Goal: Communication & Community: Answer question/provide support

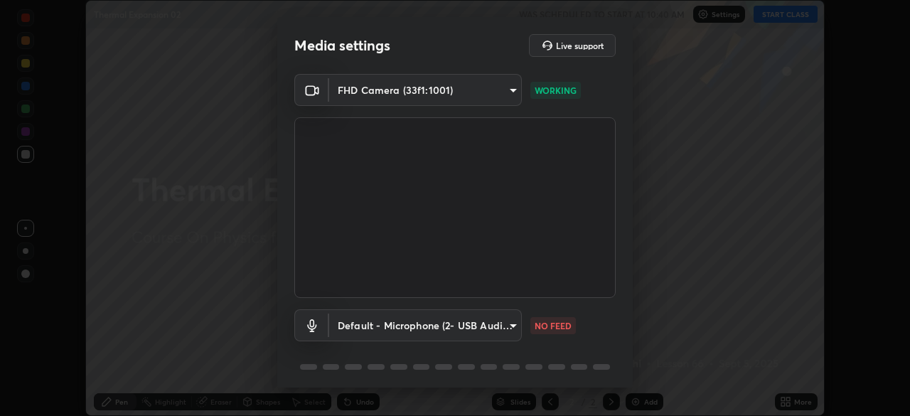
scroll to position [416, 910]
click at [559, 326] on p "NO FEED" at bounding box center [553, 325] width 37 height 13
click at [548, 329] on p "NO FEED" at bounding box center [553, 325] width 37 height 13
click at [500, 331] on body "Erase all Thermal Expansion 02 WAS SCHEDULED TO START AT 10:40 AM Settings STAR…" at bounding box center [455, 208] width 910 height 416
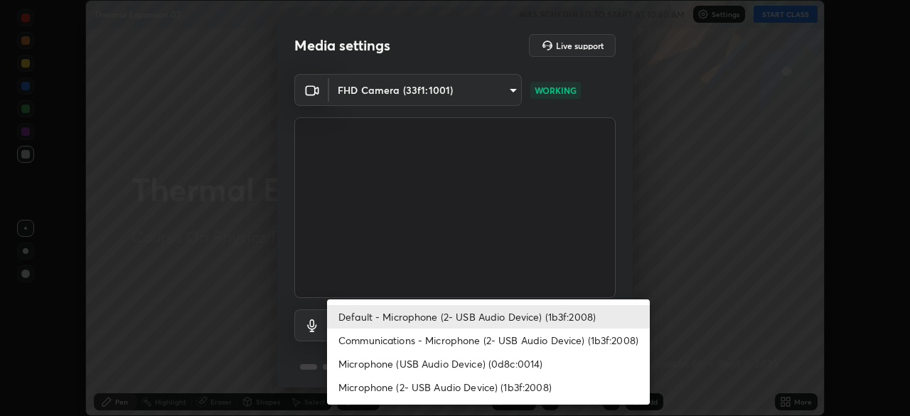
click at [446, 365] on li "Microphone (USB Audio Device) (0d8c:0014)" at bounding box center [488, 363] width 323 height 23
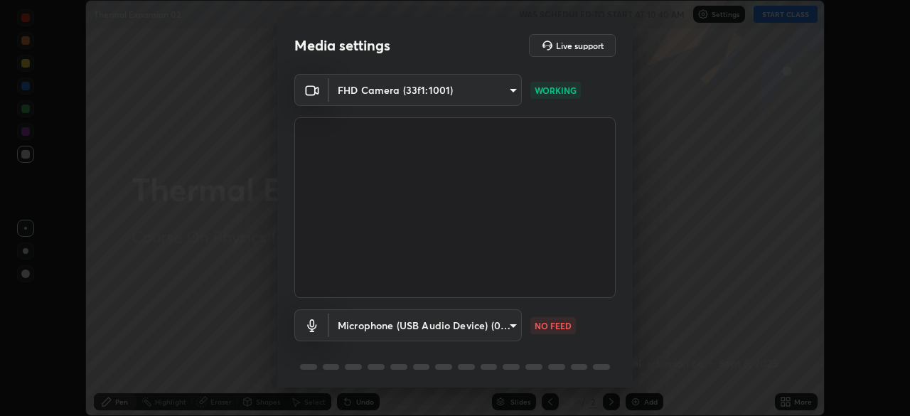
scroll to position [50, 0]
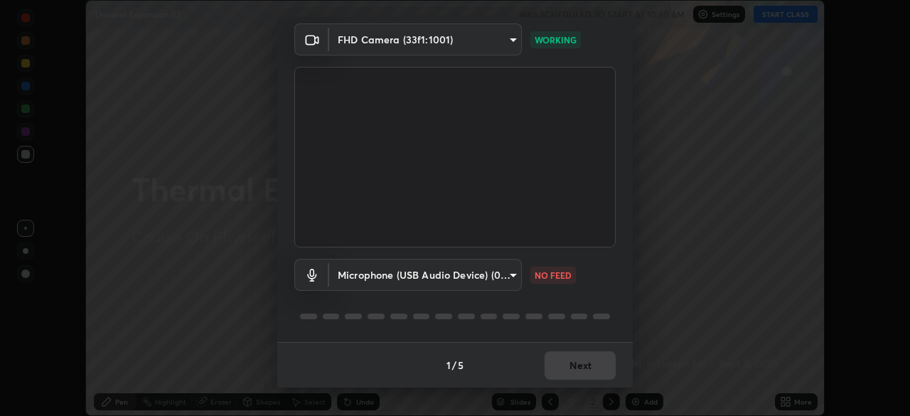
click at [486, 289] on body "Erase all Thermal Expansion 02 WAS SCHEDULED TO START AT 10:40 AM Settings STAR…" at bounding box center [455, 208] width 910 height 416
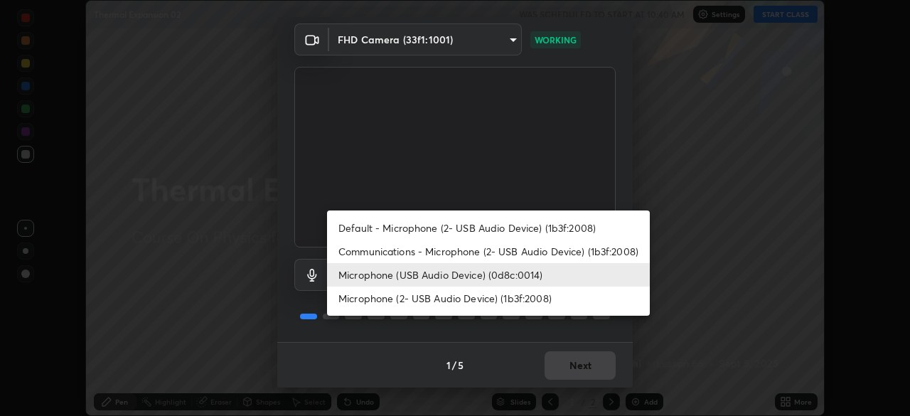
click at [456, 225] on li "Default - Microphone (2- USB Audio Device) (1b3f:2008)" at bounding box center [488, 227] width 323 height 23
type input "default"
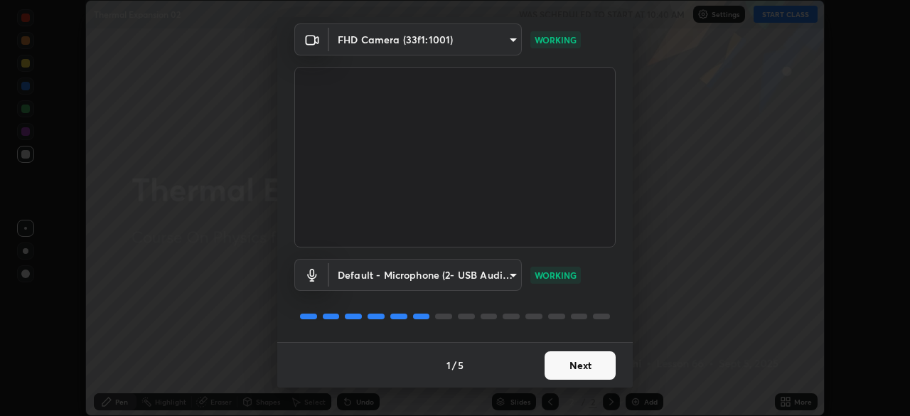
click at [575, 363] on button "Next" at bounding box center [580, 365] width 71 height 28
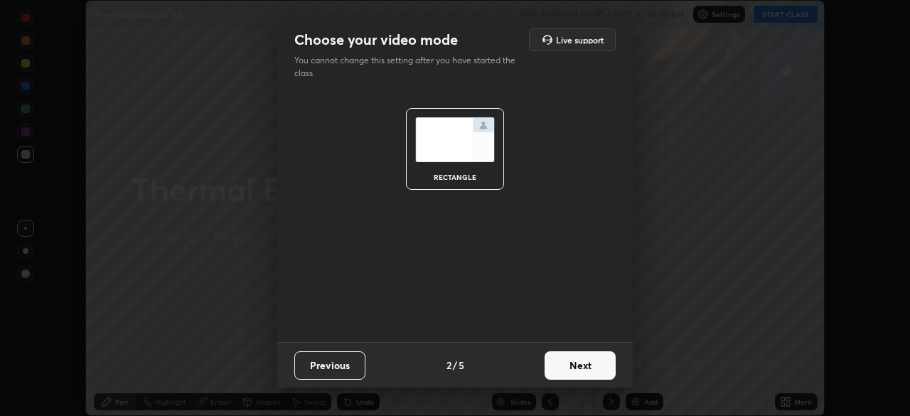
scroll to position [0, 0]
click at [589, 363] on button "Next" at bounding box center [580, 365] width 71 height 28
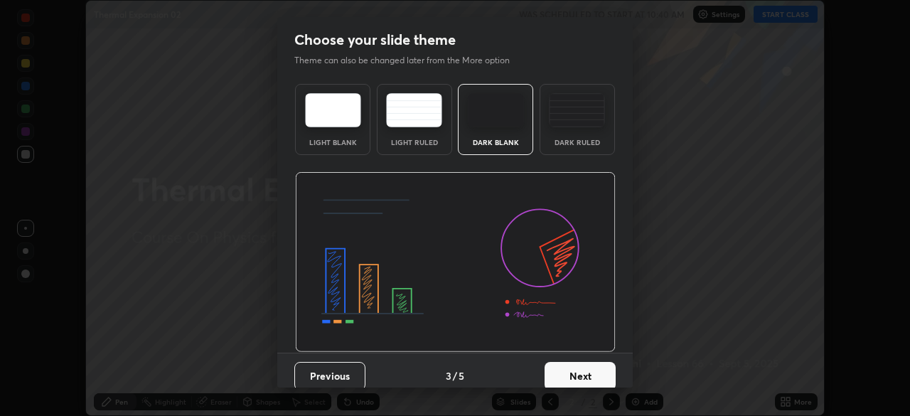
click at [584, 366] on button "Next" at bounding box center [580, 376] width 71 height 28
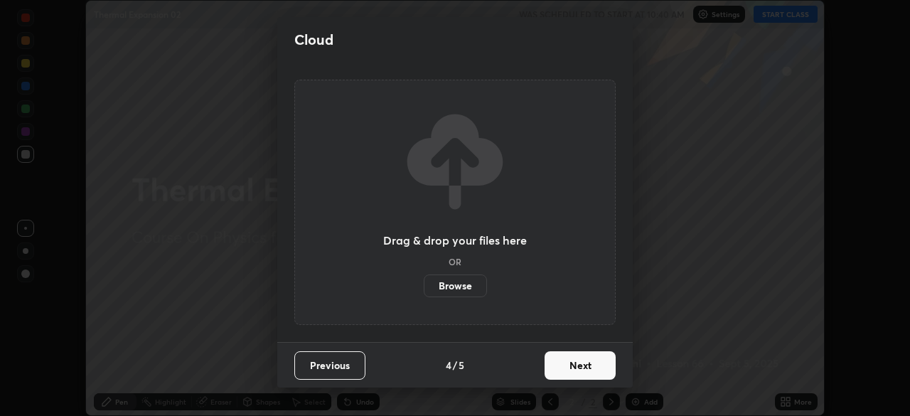
click at [580, 372] on button "Next" at bounding box center [580, 365] width 71 height 28
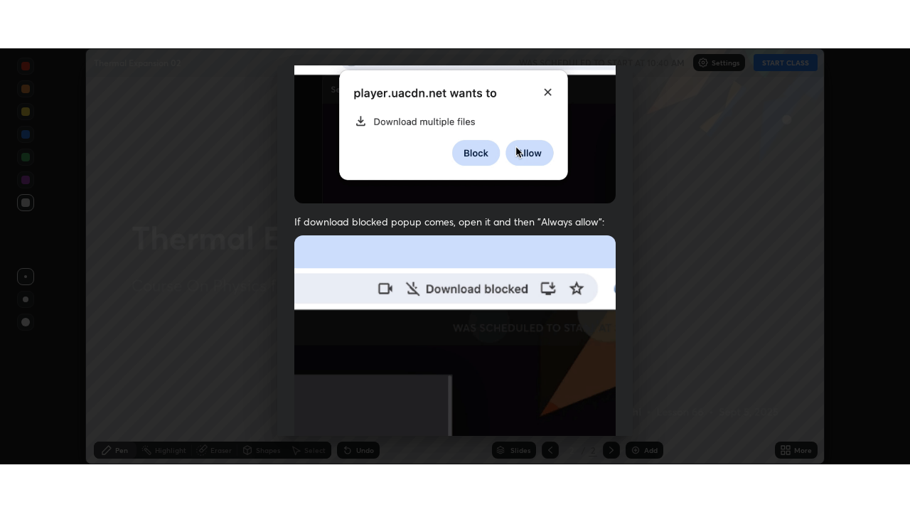
scroll to position [341, 0]
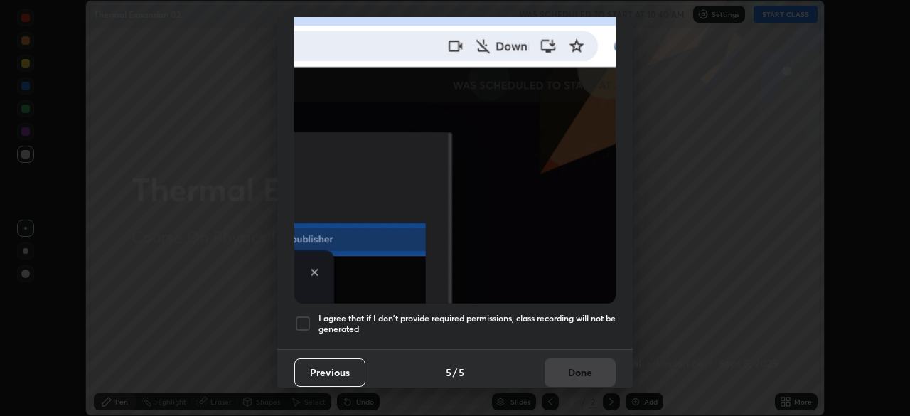
click at [308, 316] on div at bounding box center [302, 323] width 17 height 17
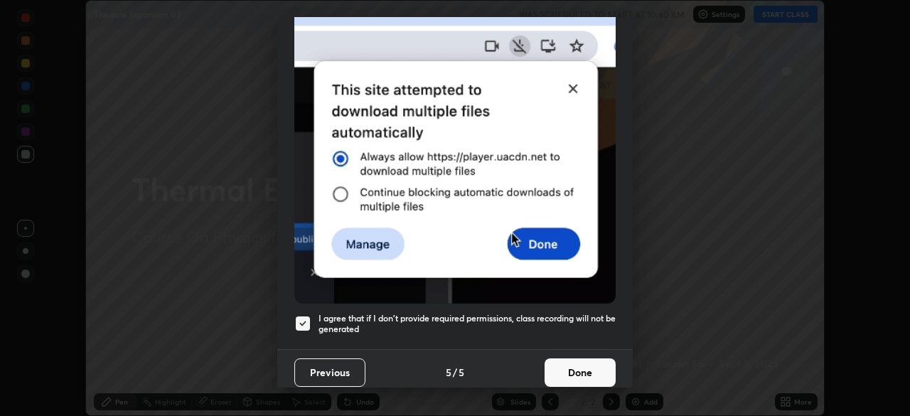
click at [564, 363] on button "Done" at bounding box center [580, 372] width 71 height 28
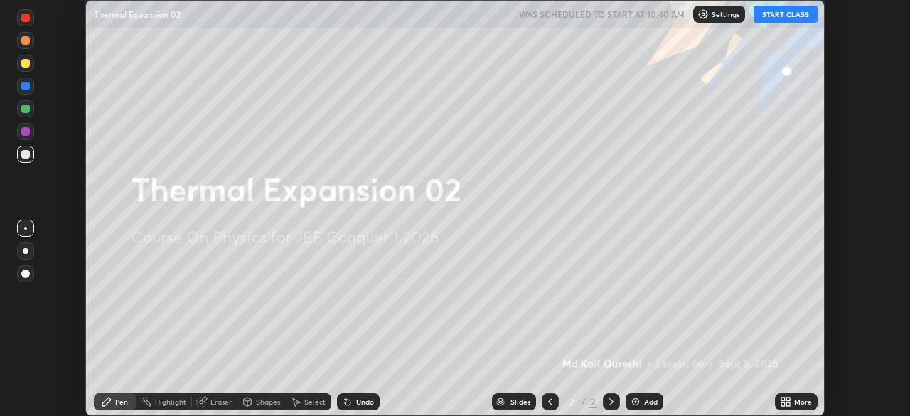
click at [794, 404] on div "More" at bounding box center [803, 401] width 18 height 7
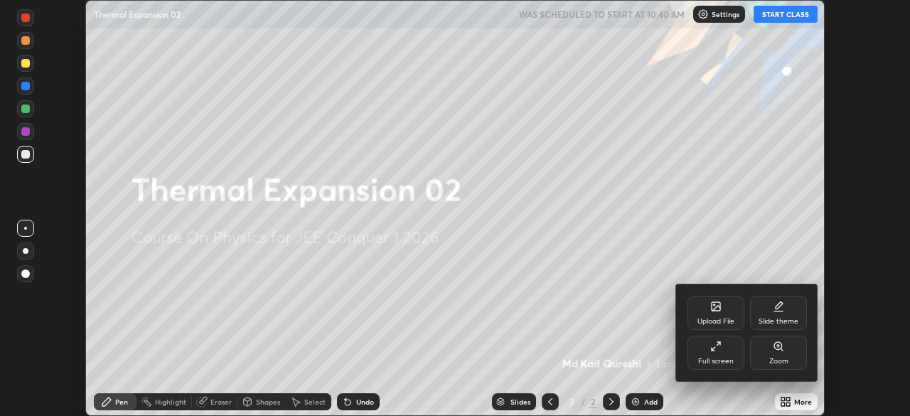
click at [729, 355] on div "Full screen" at bounding box center [715, 353] width 57 height 34
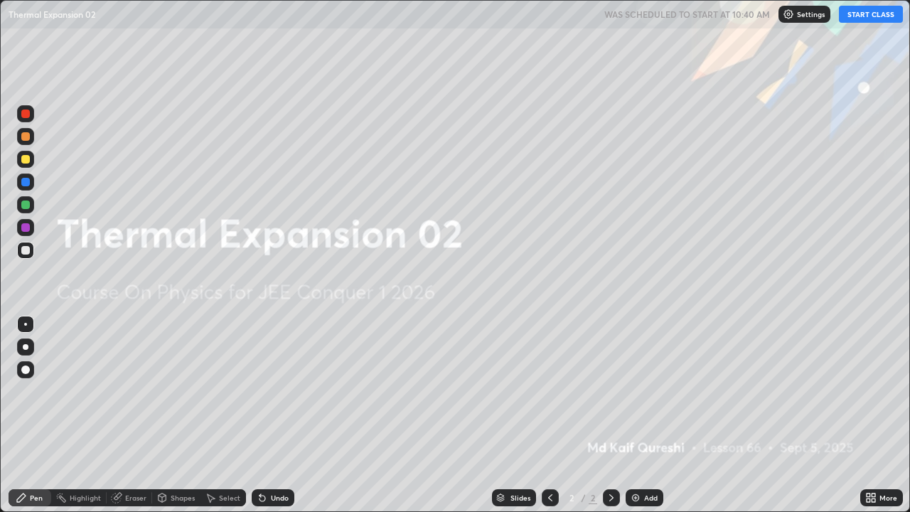
scroll to position [512, 910]
click at [644, 415] on div "Add" at bounding box center [645, 497] width 38 height 17
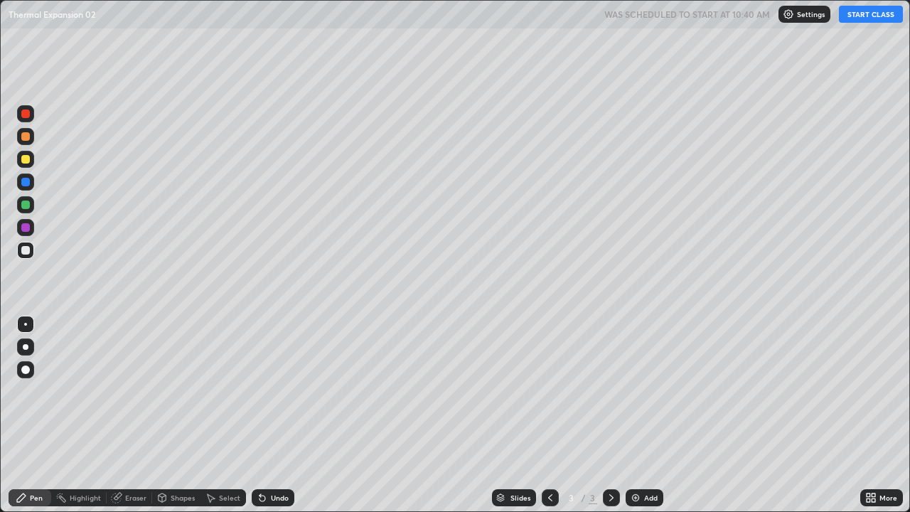
click at [24, 158] on div at bounding box center [25, 159] width 9 height 9
click at [869, 20] on button "START CLASS" at bounding box center [871, 14] width 64 height 17
click at [805, 15] on p "Settings" at bounding box center [817, 14] width 28 height 7
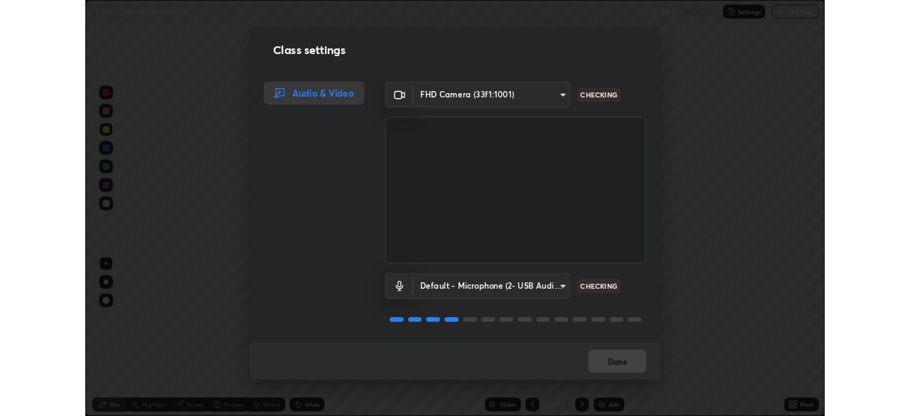
scroll to position [1, 0]
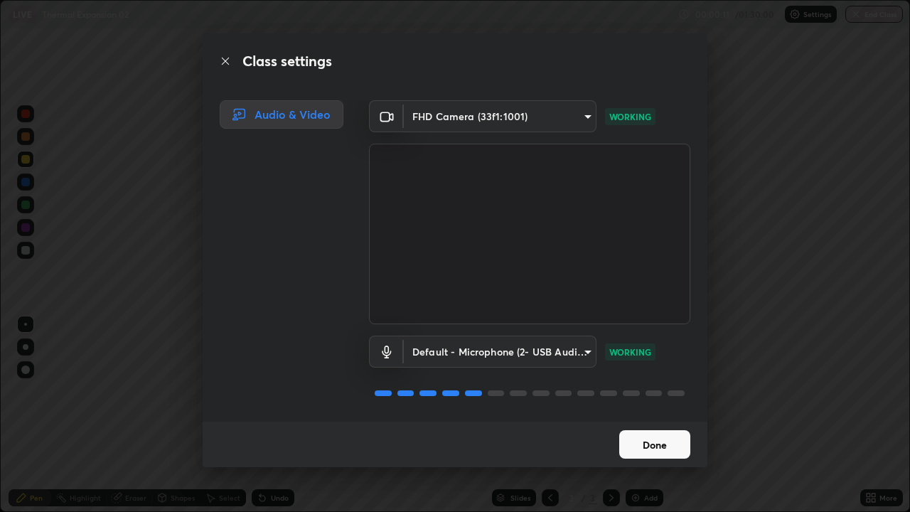
click at [673, 415] on button "Done" at bounding box center [654, 444] width 71 height 28
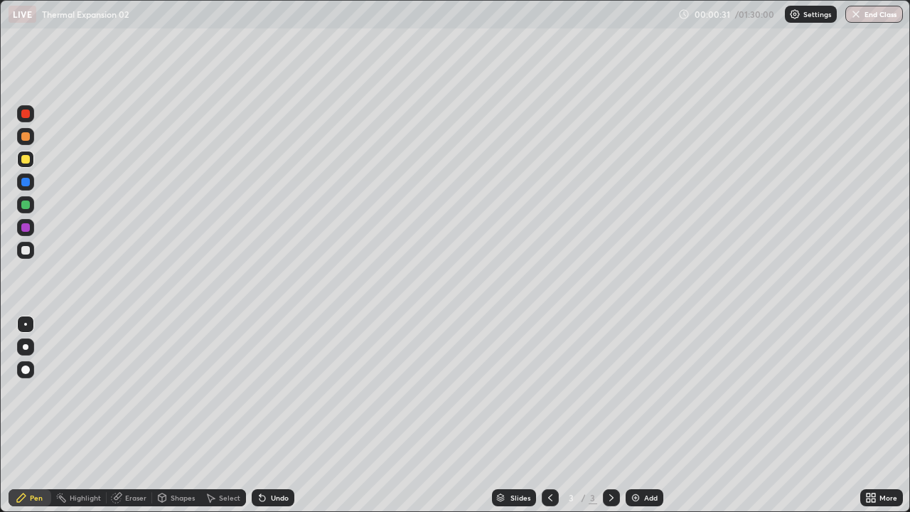
click at [25, 251] on div at bounding box center [25, 250] width 9 height 9
click at [23, 159] on div at bounding box center [25, 159] width 9 height 9
click at [187, 415] on div "Shapes" at bounding box center [183, 497] width 24 height 7
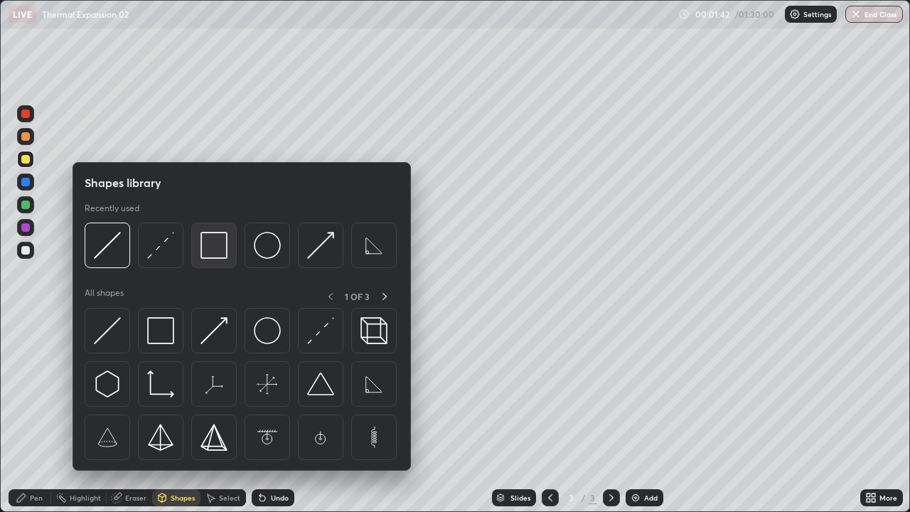
click at [214, 250] on img at bounding box center [213, 245] width 27 height 27
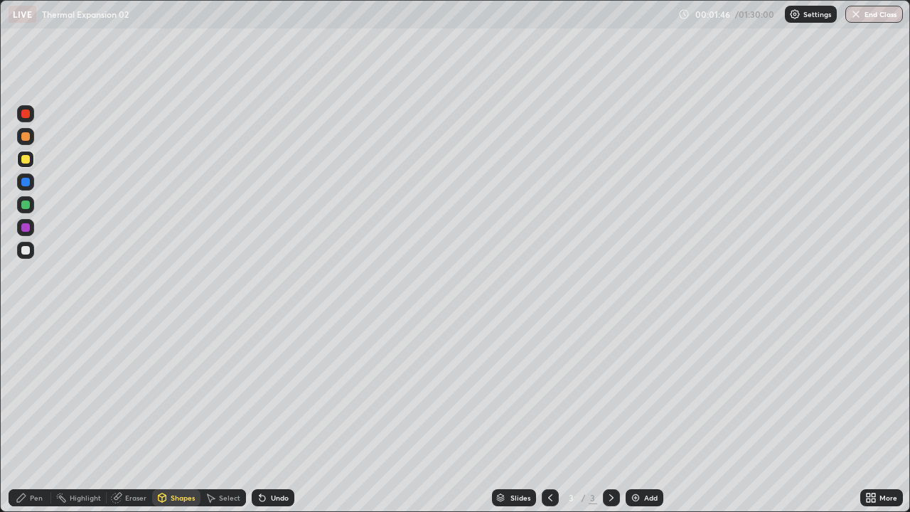
click at [31, 415] on div "Pen" at bounding box center [30, 497] width 43 height 17
click at [132, 415] on div "Eraser" at bounding box center [129, 497] width 45 height 17
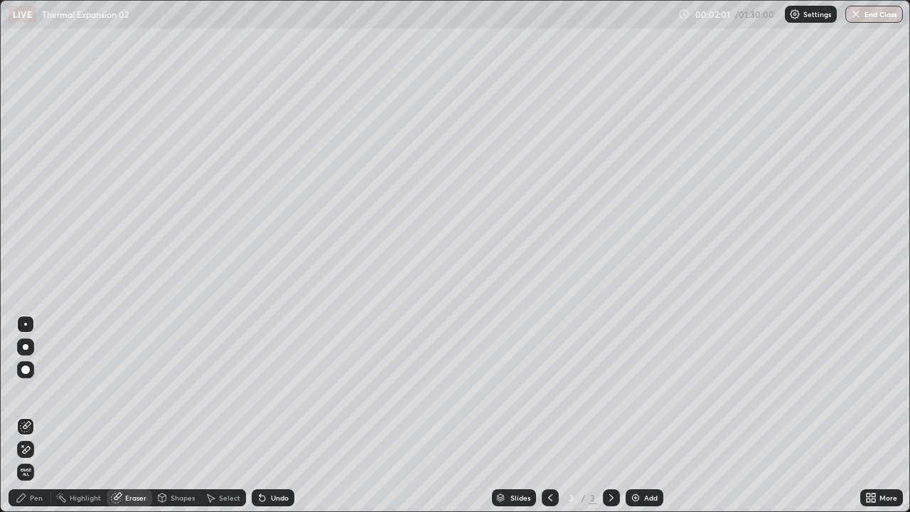
click at [34, 415] on div "Pen" at bounding box center [30, 497] width 43 height 17
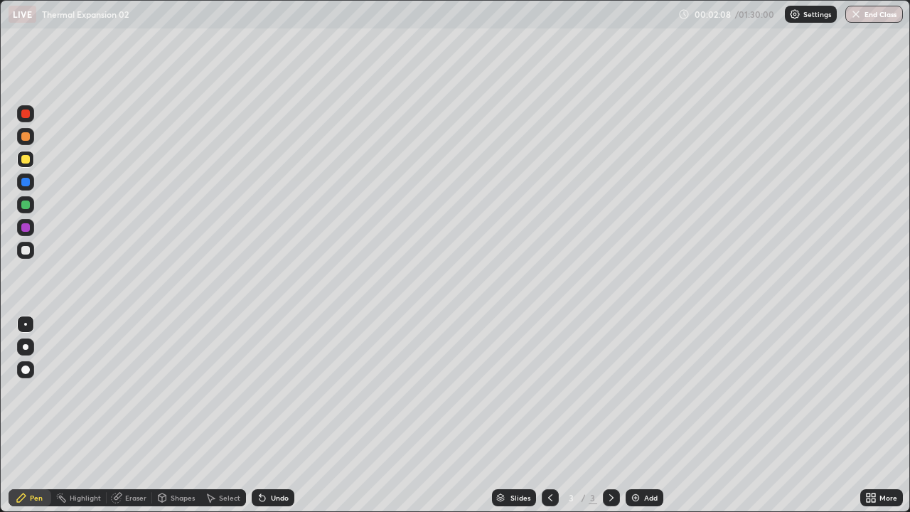
click at [278, 415] on div "Undo" at bounding box center [280, 497] width 18 height 7
click at [24, 250] on div at bounding box center [25, 250] width 9 height 9
click at [132, 415] on div "Eraser" at bounding box center [129, 497] width 45 height 17
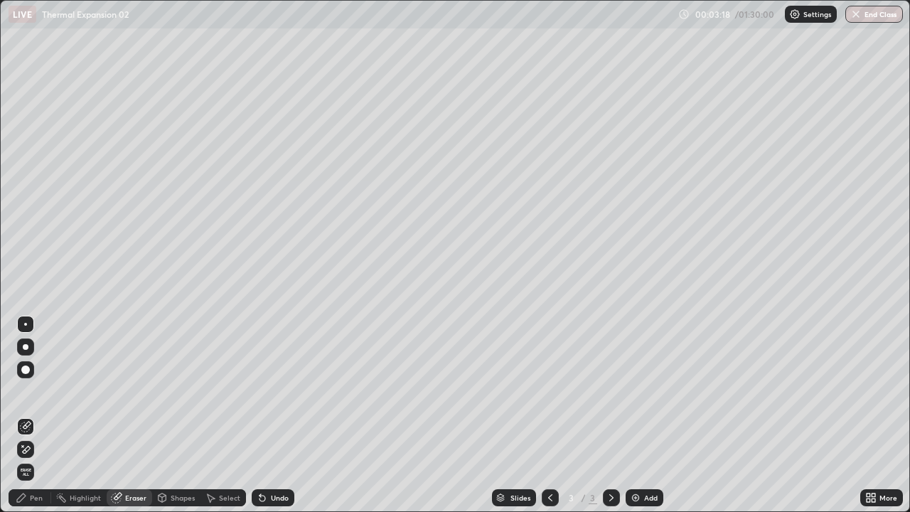
click at [41, 415] on div "Pen" at bounding box center [36, 497] width 13 height 7
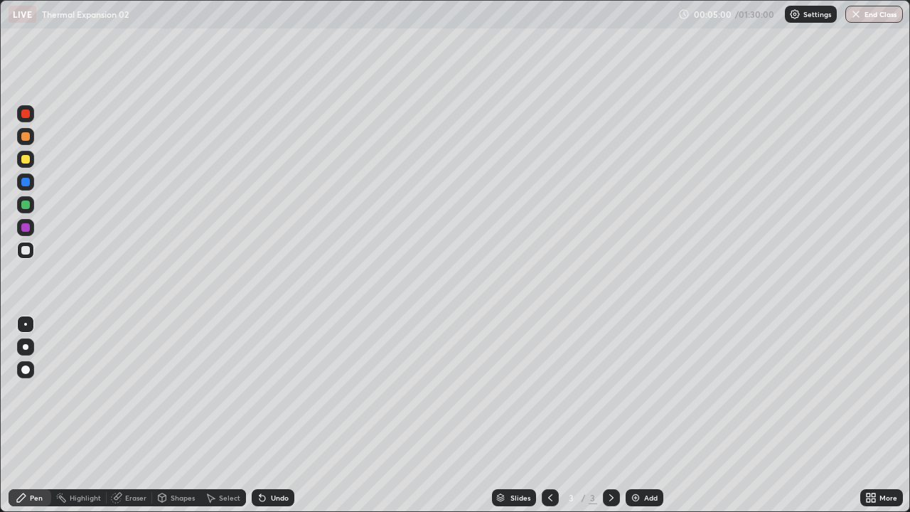
click at [273, 415] on div "Undo" at bounding box center [273, 497] width 43 height 17
click at [272, 415] on div "Undo" at bounding box center [280, 497] width 18 height 7
click at [655, 415] on div "Add" at bounding box center [645, 497] width 38 height 17
click at [25, 159] on div at bounding box center [25, 159] width 9 height 9
click at [167, 415] on div "Shapes" at bounding box center [176, 497] width 48 height 17
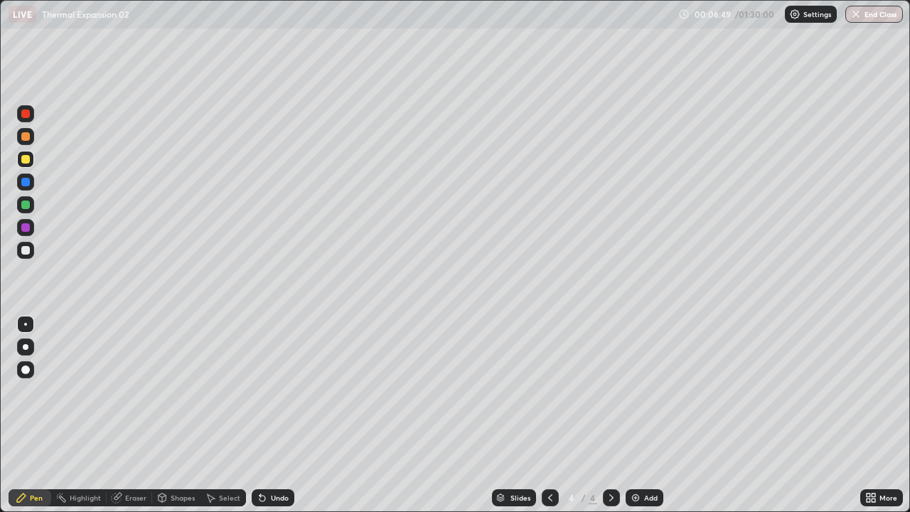
click at [162, 415] on icon at bounding box center [163, 497] width 8 height 9
click at [181, 415] on div "Shapes" at bounding box center [183, 497] width 24 height 7
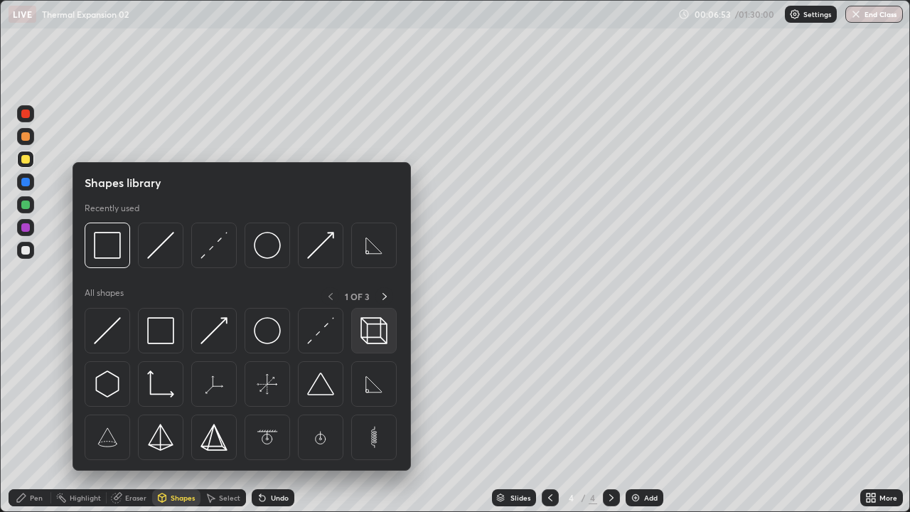
click at [369, 334] on img at bounding box center [373, 330] width 27 height 27
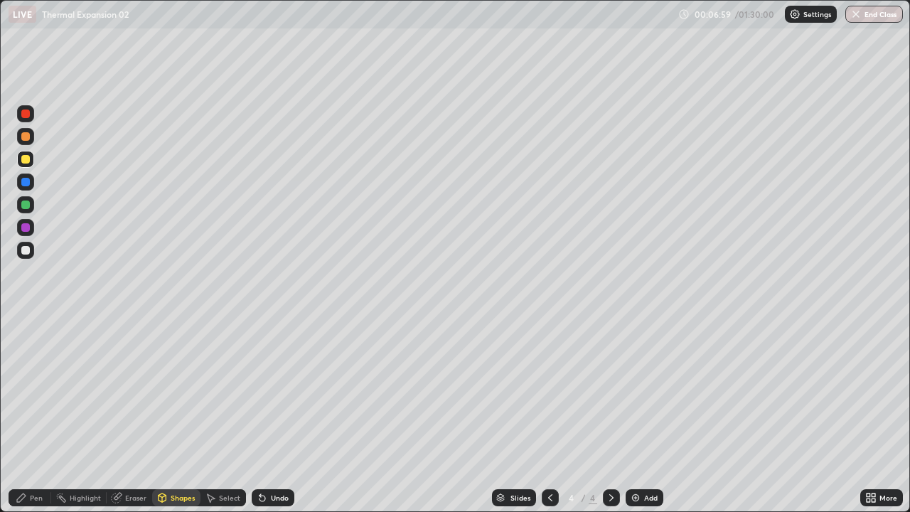
click at [264, 415] on icon at bounding box center [262, 497] width 11 height 11
click at [29, 415] on div "Pen" at bounding box center [30, 497] width 43 height 17
click at [21, 256] on div at bounding box center [25, 250] width 17 height 17
click at [182, 415] on div "Shapes" at bounding box center [183, 497] width 24 height 7
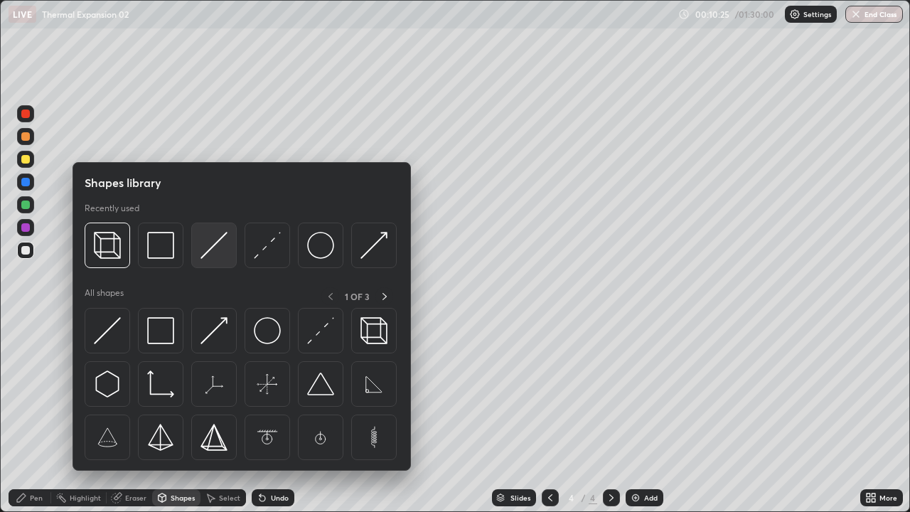
click at [210, 254] on img at bounding box center [213, 245] width 27 height 27
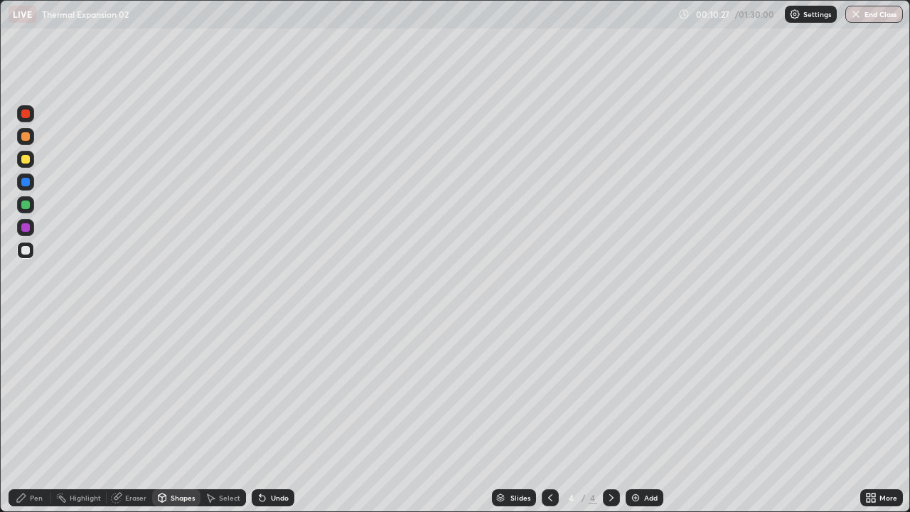
click at [38, 415] on div "Pen" at bounding box center [36, 497] width 13 height 7
click at [642, 415] on div "Add" at bounding box center [645, 497] width 38 height 17
click at [24, 159] on div at bounding box center [25, 159] width 9 height 9
click at [134, 415] on div "Eraser" at bounding box center [129, 497] width 45 height 17
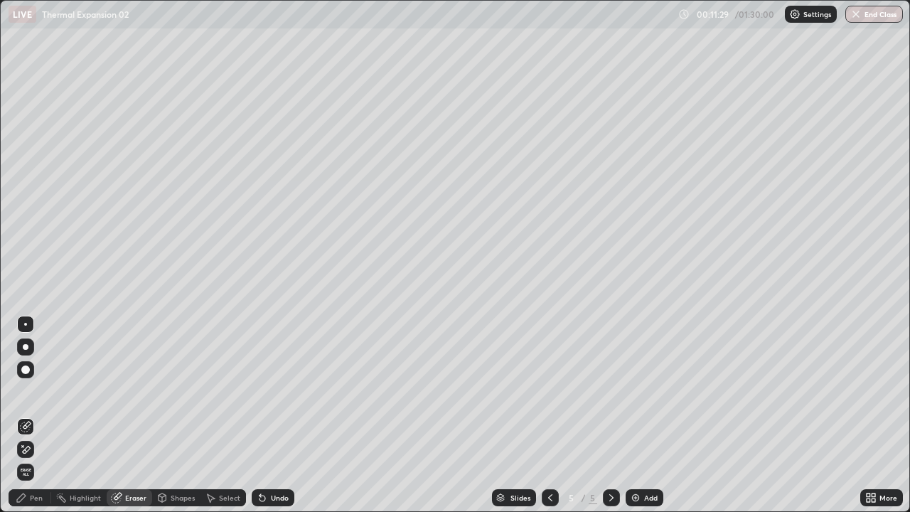
click at [29, 415] on div "Pen" at bounding box center [30, 497] width 43 height 17
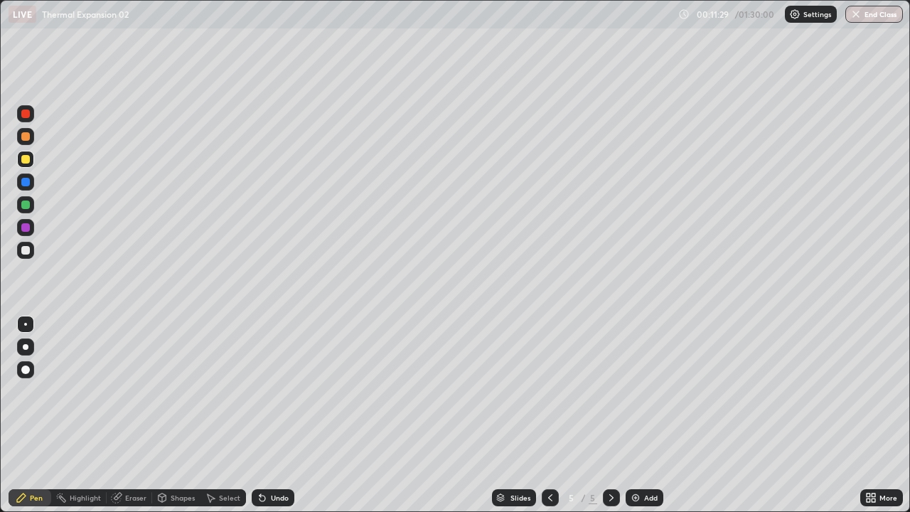
click at [24, 415] on icon at bounding box center [21, 497] width 9 height 9
click at [24, 161] on div at bounding box center [25, 159] width 9 height 9
click at [24, 248] on div at bounding box center [25, 250] width 9 height 9
click at [552, 415] on icon at bounding box center [550, 497] width 11 height 11
click at [614, 415] on div at bounding box center [611, 497] width 17 height 17
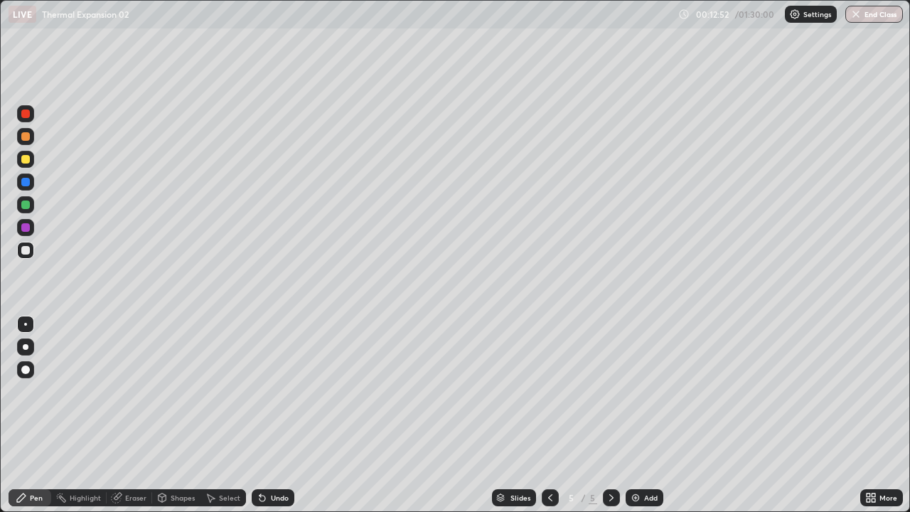
click at [267, 415] on div "Undo" at bounding box center [273, 497] width 43 height 17
click at [176, 415] on div "Shapes" at bounding box center [176, 497] width 48 height 17
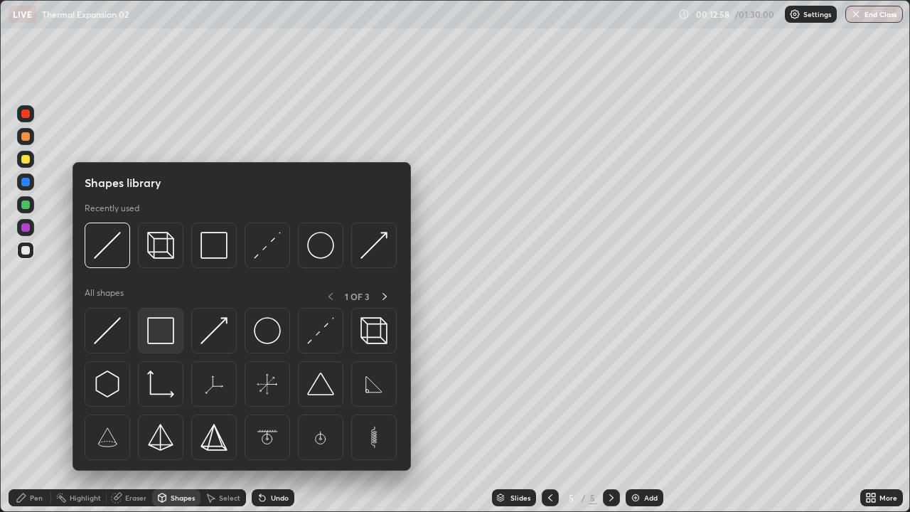
click at [162, 339] on img at bounding box center [160, 330] width 27 height 27
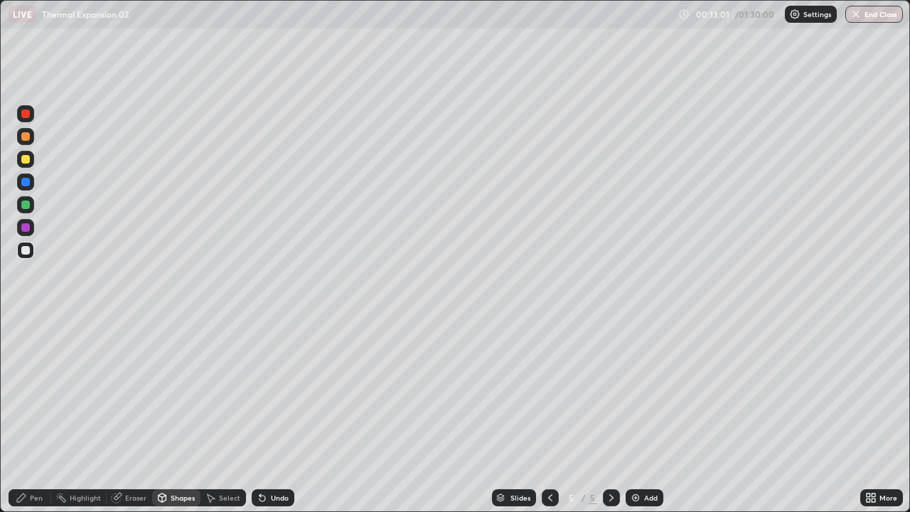
click at [186, 415] on div "Shapes" at bounding box center [183, 497] width 24 height 7
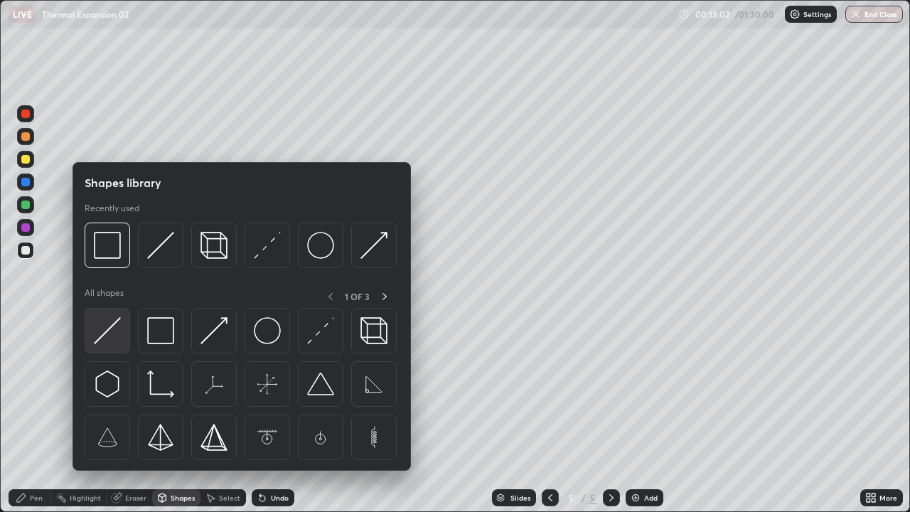
click at [111, 340] on img at bounding box center [107, 330] width 27 height 27
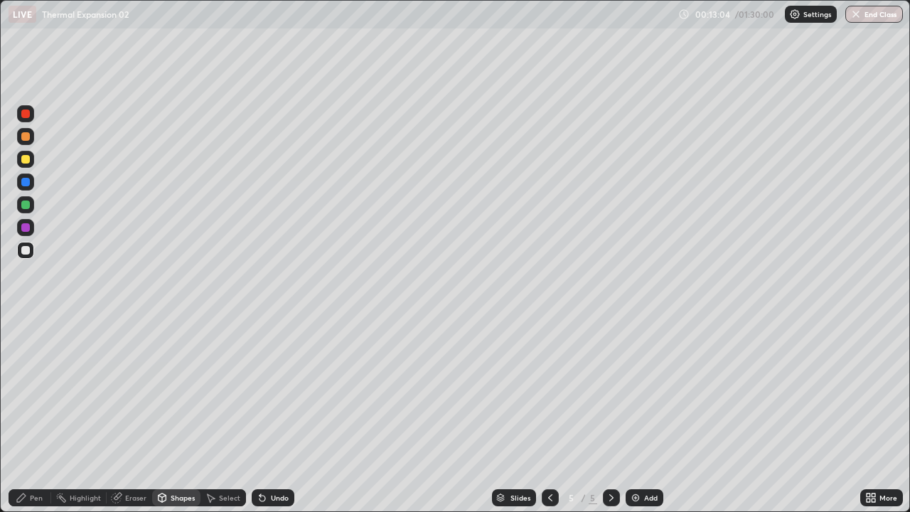
click at [45, 415] on div "Pen" at bounding box center [30, 497] width 43 height 17
click at [286, 415] on div "Undo" at bounding box center [273, 497] width 43 height 17
click at [550, 415] on icon at bounding box center [550, 497] width 11 height 11
click at [603, 415] on div at bounding box center [611, 497] width 17 height 17
click at [643, 415] on div "Add" at bounding box center [645, 497] width 38 height 17
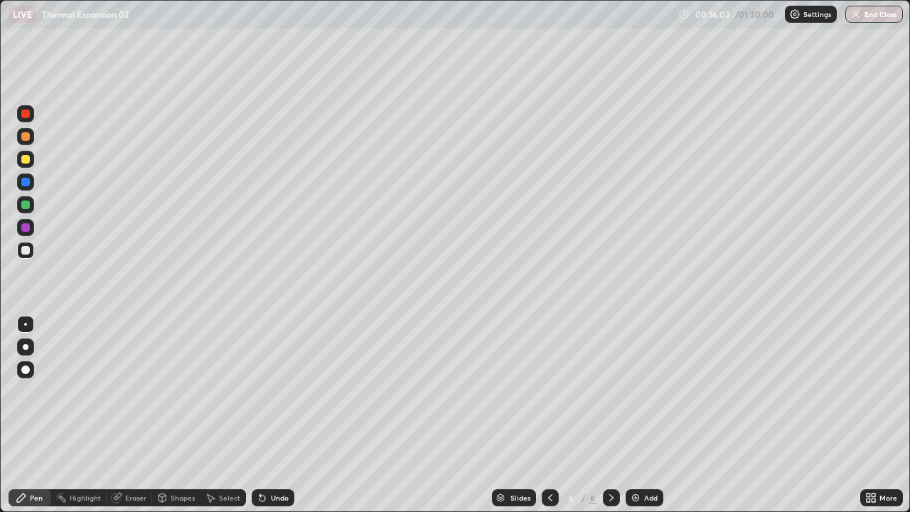
click at [171, 415] on div "Shapes" at bounding box center [183, 497] width 24 height 7
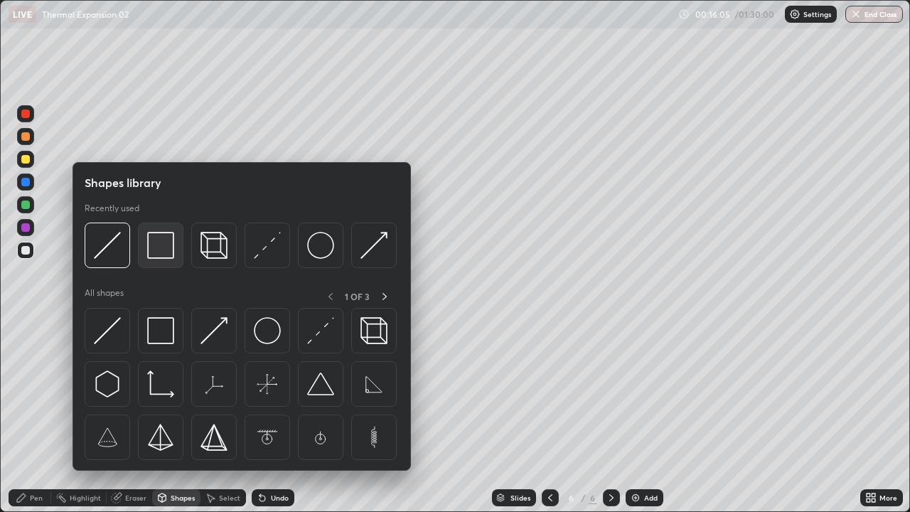
click at [156, 253] on img at bounding box center [160, 245] width 27 height 27
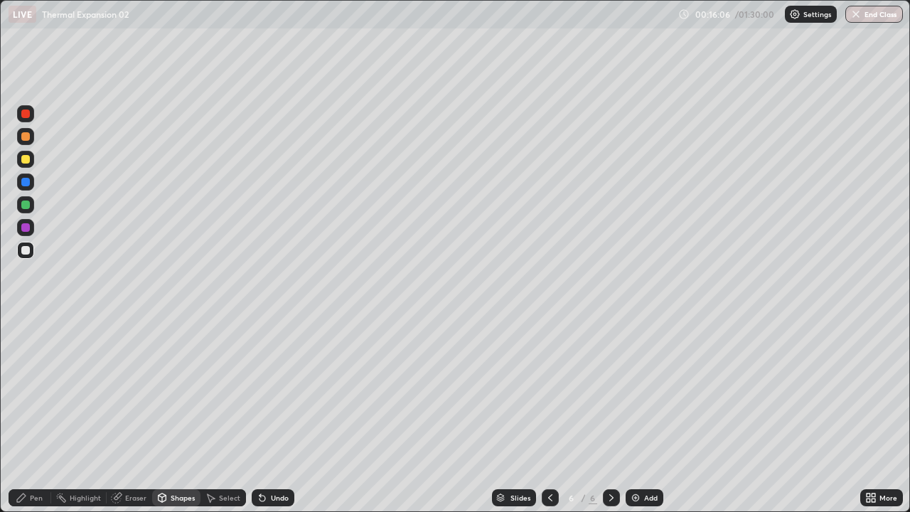
click at [172, 415] on div "Shapes" at bounding box center [176, 497] width 48 height 17
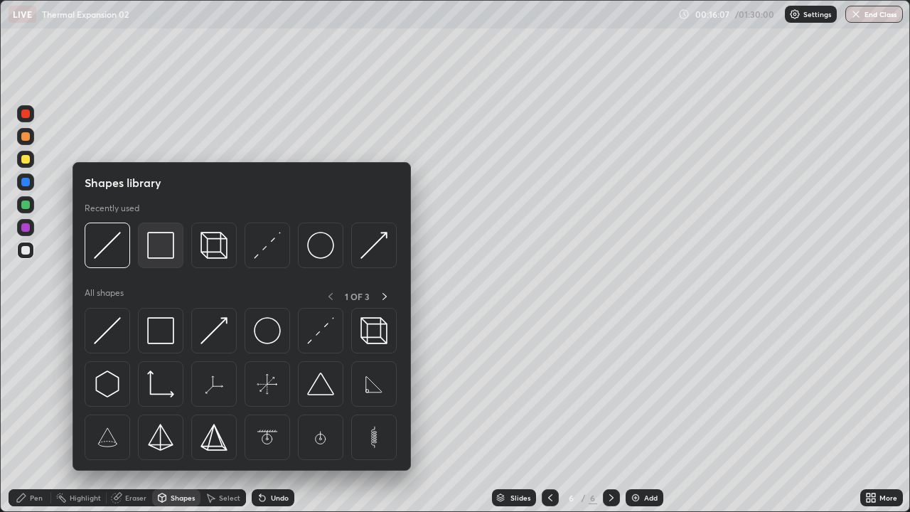
click at [163, 257] on img at bounding box center [160, 245] width 27 height 27
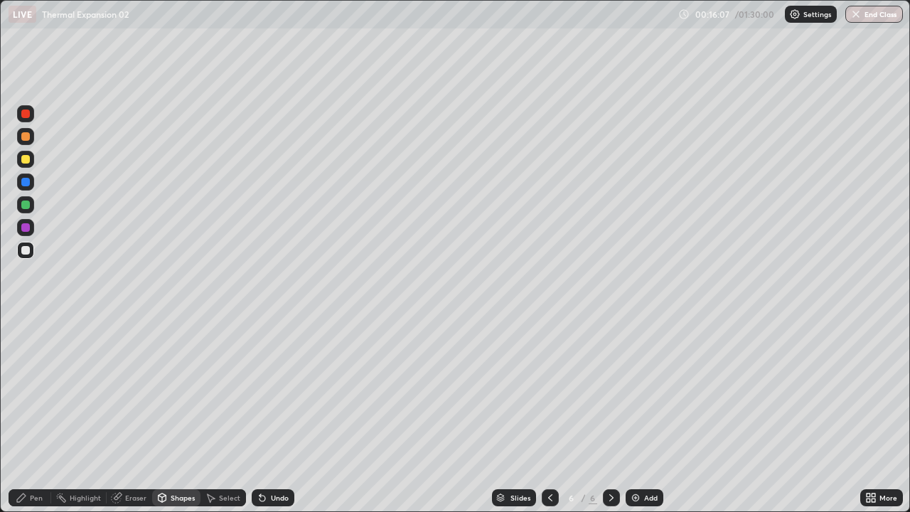
click at [173, 415] on div "Shapes" at bounding box center [183, 497] width 24 height 7
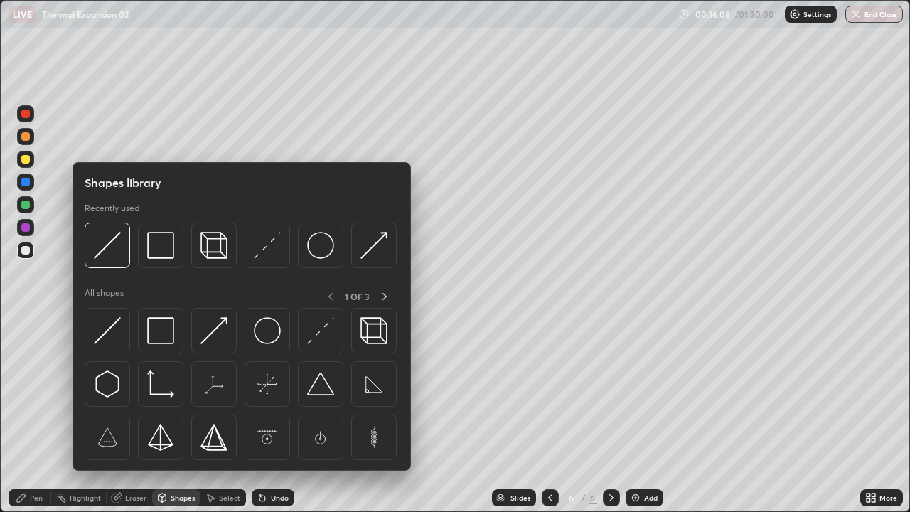
click at [28, 162] on div at bounding box center [25, 159] width 9 height 9
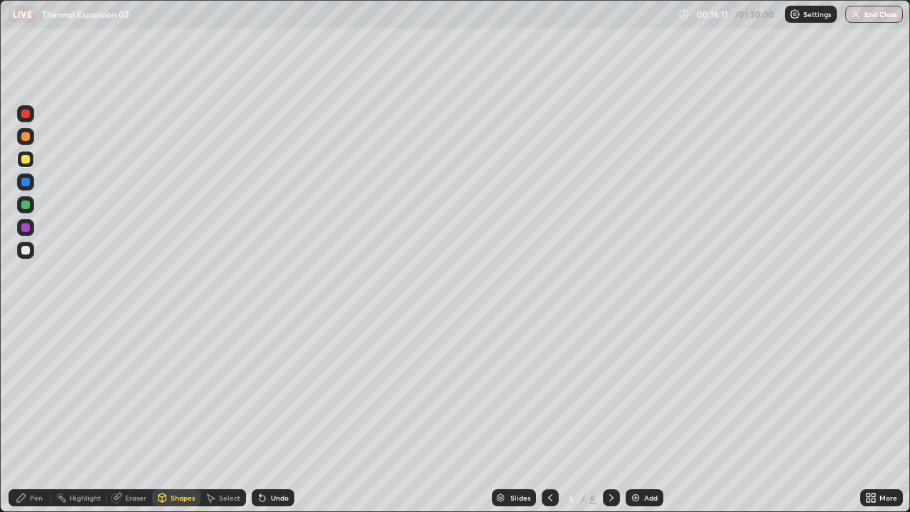
click at [171, 415] on div "Shapes" at bounding box center [176, 497] width 48 height 17
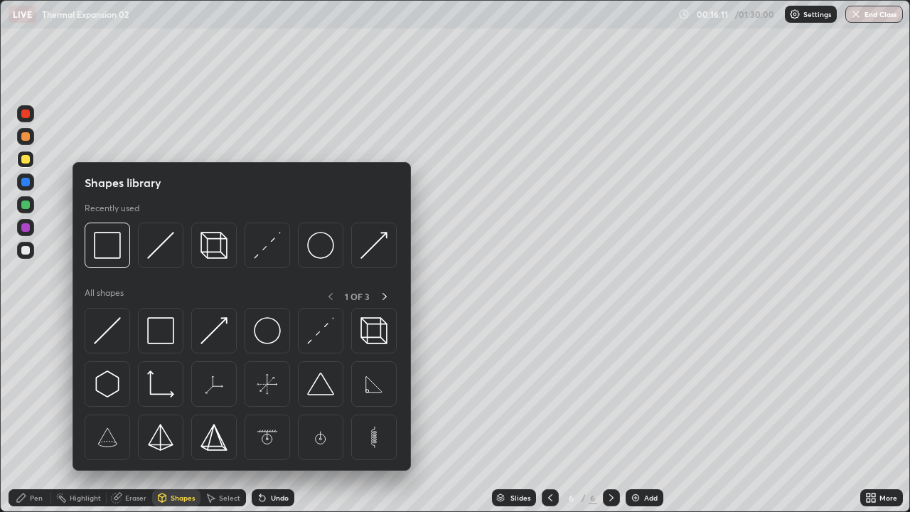
click at [129, 415] on div "Eraser" at bounding box center [135, 497] width 21 height 7
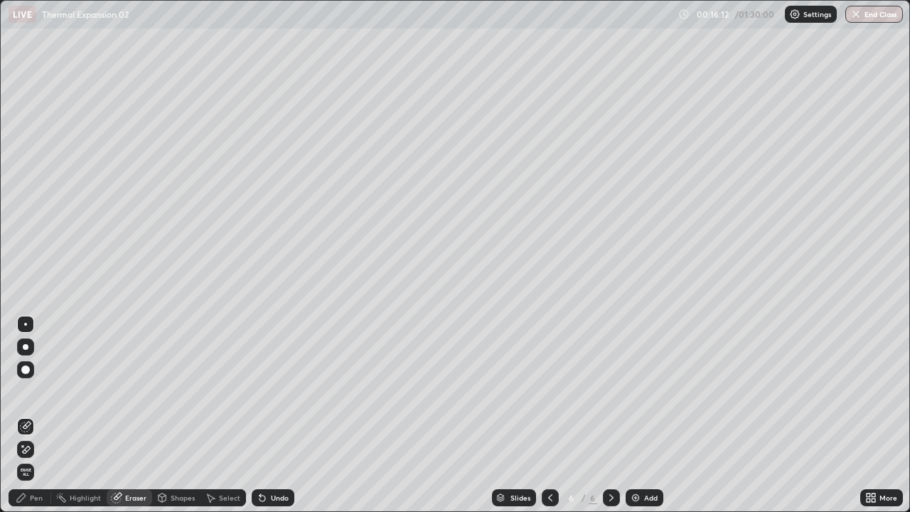
click at [120, 415] on icon at bounding box center [116, 497] width 11 height 11
click at [25, 415] on icon at bounding box center [21, 497] width 9 height 9
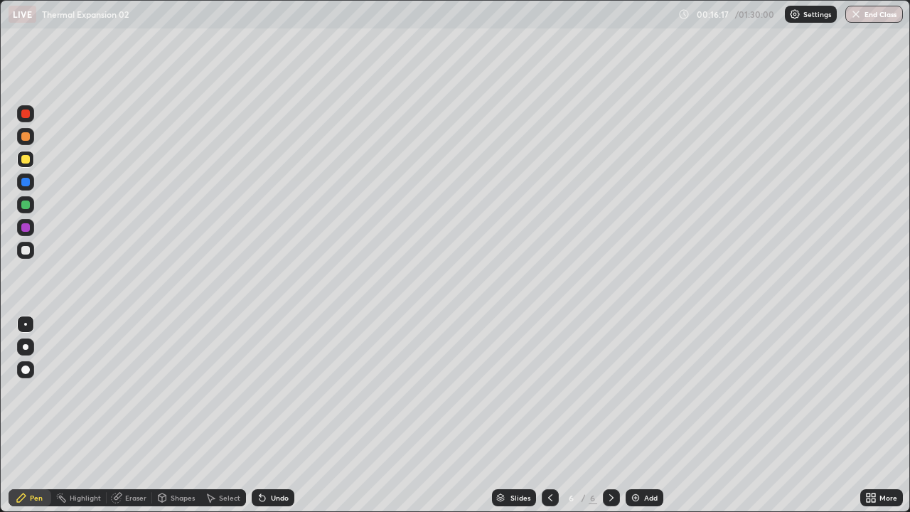
click at [23, 252] on div at bounding box center [25, 250] width 9 height 9
click at [26, 183] on div at bounding box center [25, 182] width 9 height 9
click at [175, 415] on div "Shapes" at bounding box center [176, 497] width 48 height 17
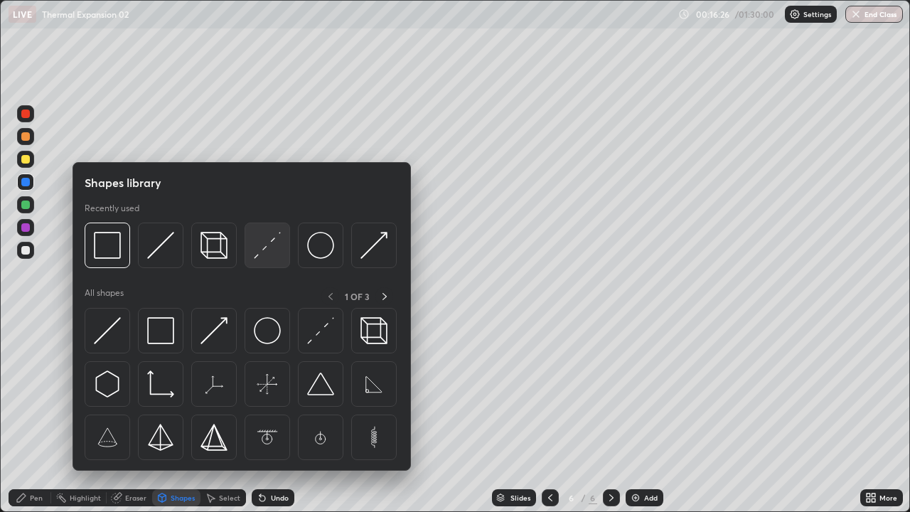
click at [264, 251] on img at bounding box center [267, 245] width 27 height 27
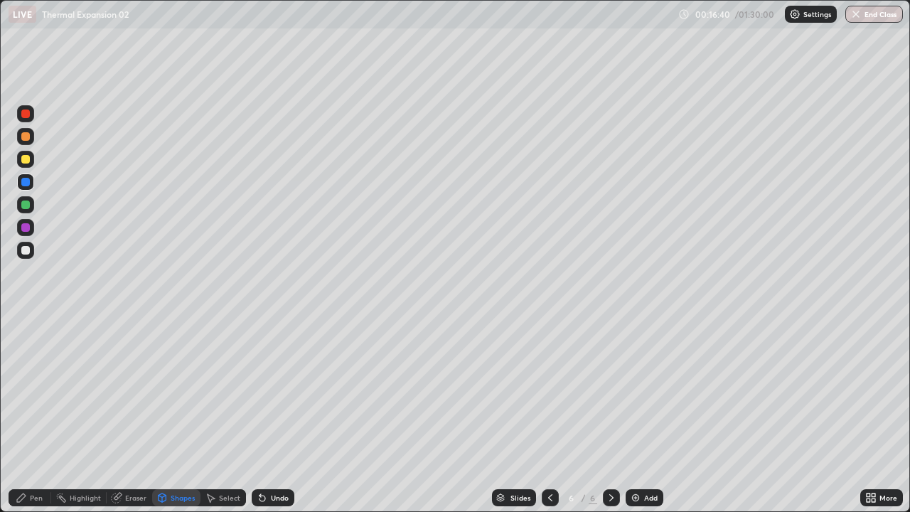
click at [34, 415] on div "Pen" at bounding box center [36, 497] width 13 height 7
click at [33, 254] on div at bounding box center [25, 250] width 17 height 17
click at [31, 255] on div at bounding box center [25, 250] width 17 height 17
click at [23, 161] on div at bounding box center [25, 159] width 9 height 9
click at [28, 248] on div at bounding box center [25, 250] width 9 height 9
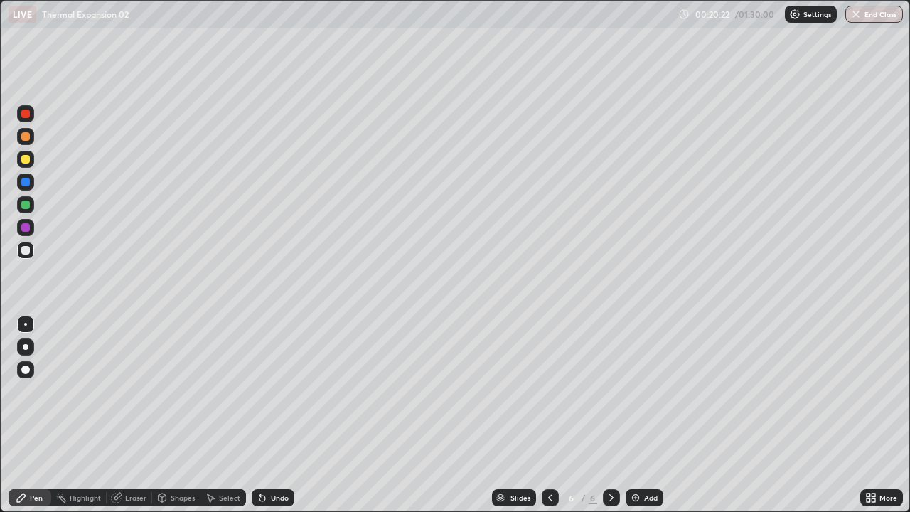
click at [27, 161] on div at bounding box center [25, 159] width 9 height 9
click at [174, 415] on div "Shapes" at bounding box center [176, 497] width 48 height 17
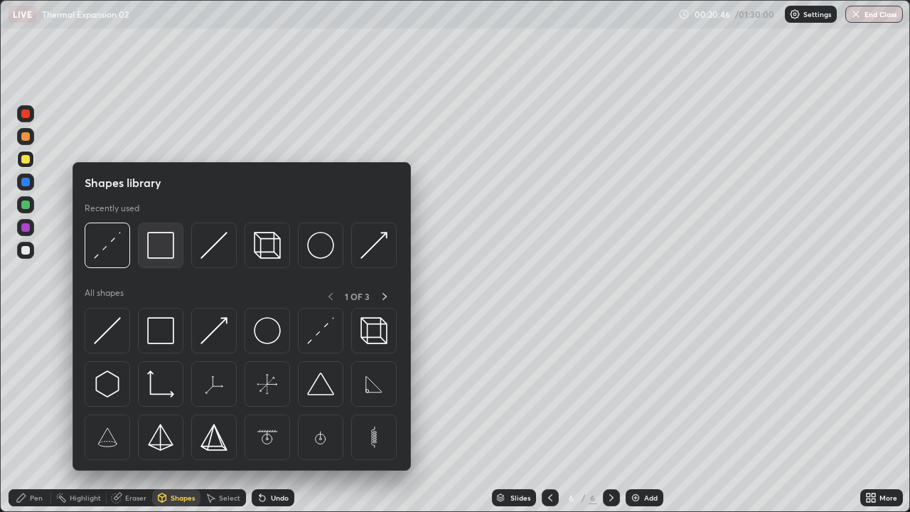
click at [161, 254] on img at bounding box center [160, 245] width 27 height 27
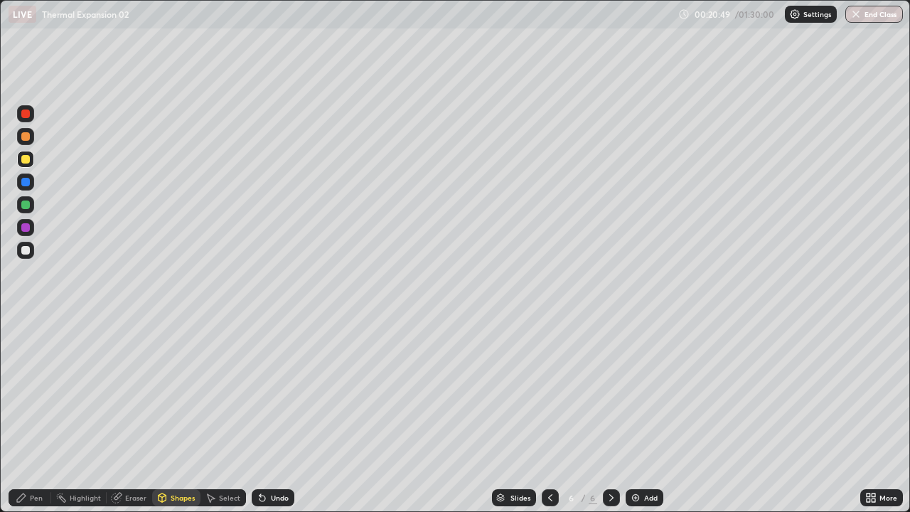
click at [171, 415] on div "Shapes" at bounding box center [183, 497] width 24 height 7
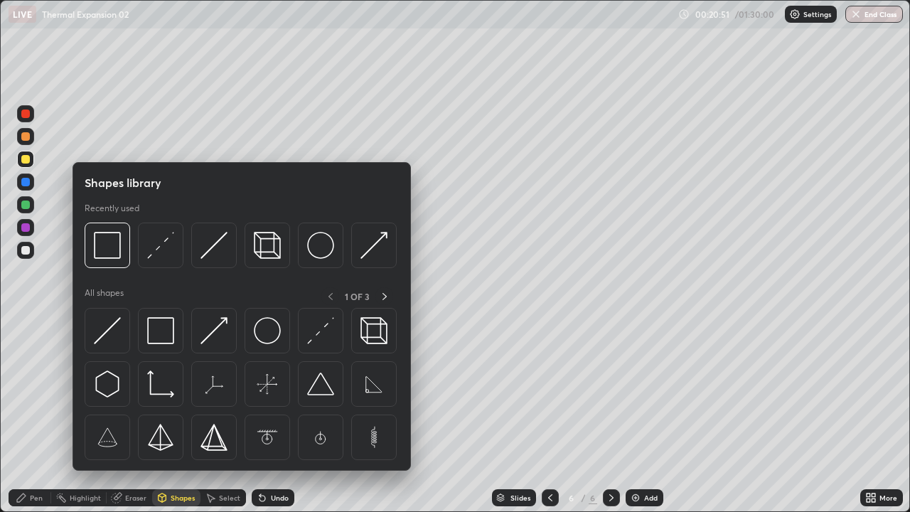
click at [123, 415] on div "Eraser" at bounding box center [129, 497] width 45 height 17
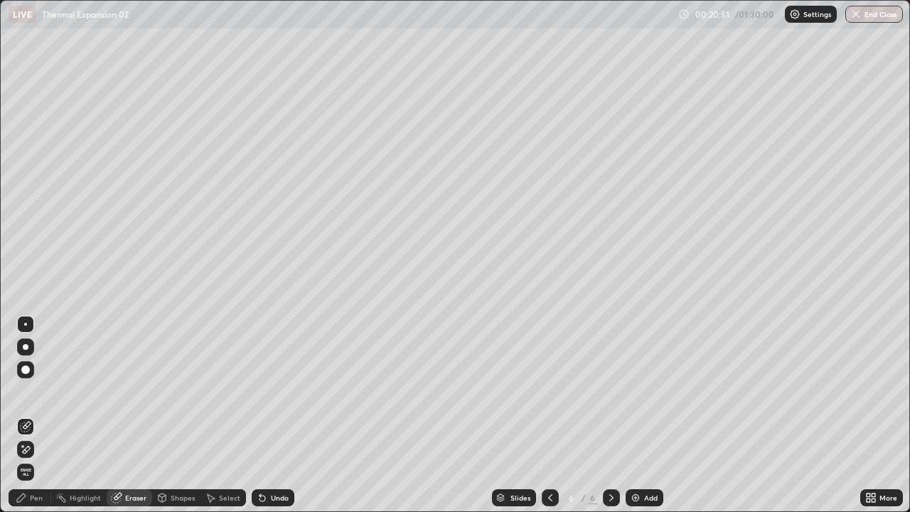
click at [120, 415] on icon at bounding box center [116, 497] width 11 height 11
click at [181, 415] on div "Shapes" at bounding box center [176, 497] width 48 height 17
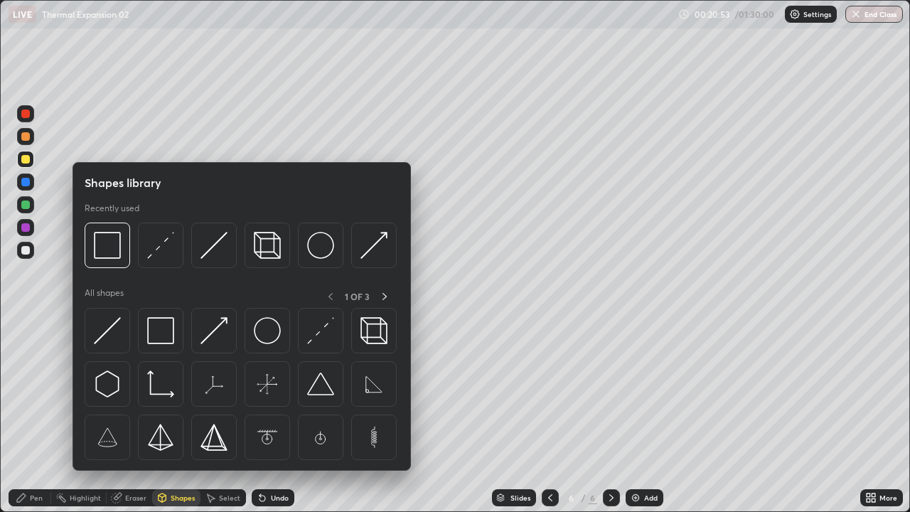
click at [178, 415] on div "Shapes" at bounding box center [183, 497] width 24 height 7
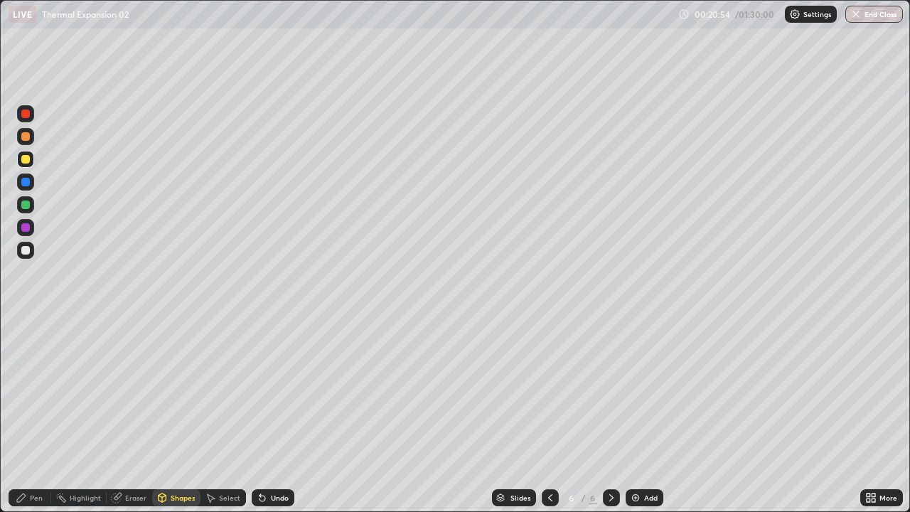
click at [172, 415] on div "Shapes" at bounding box center [176, 497] width 48 height 17
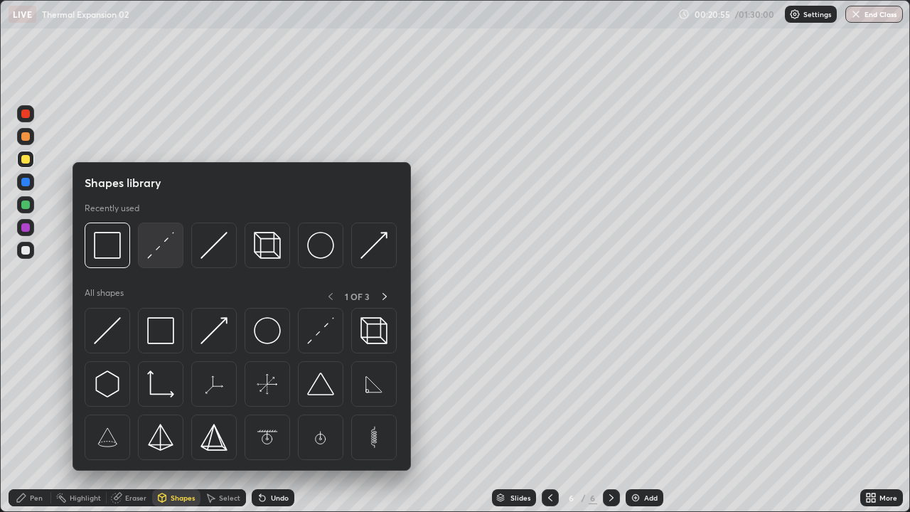
click at [162, 253] on img at bounding box center [160, 245] width 27 height 27
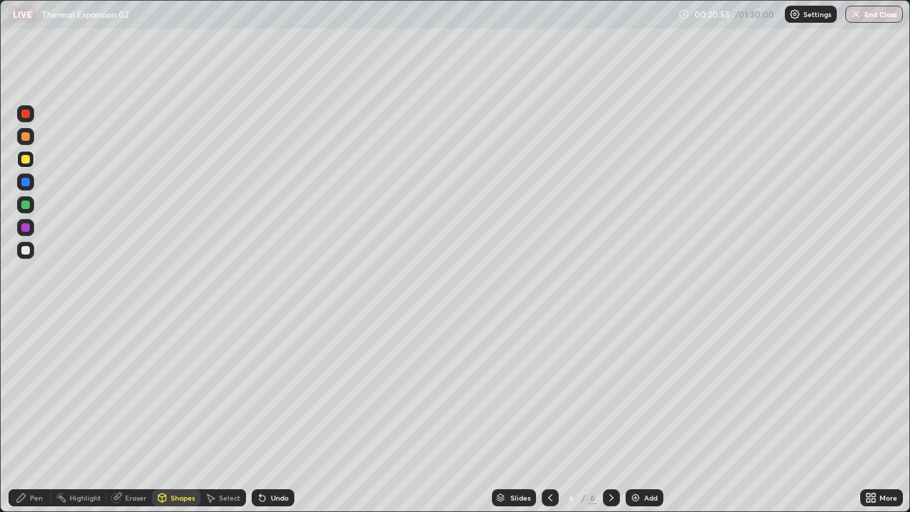
click at [25, 181] on div at bounding box center [25, 182] width 9 height 9
click at [31, 251] on div at bounding box center [25, 250] width 17 height 17
click at [31, 253] on div at bounding box center [25, 250] width 17 height 17
click at [272, 415] on div "Undo" at bounding box center [273, 497] width 43 height 17
click at [42, 415] on div "Pen" at bounding box center [36, 497] width 13 height 7
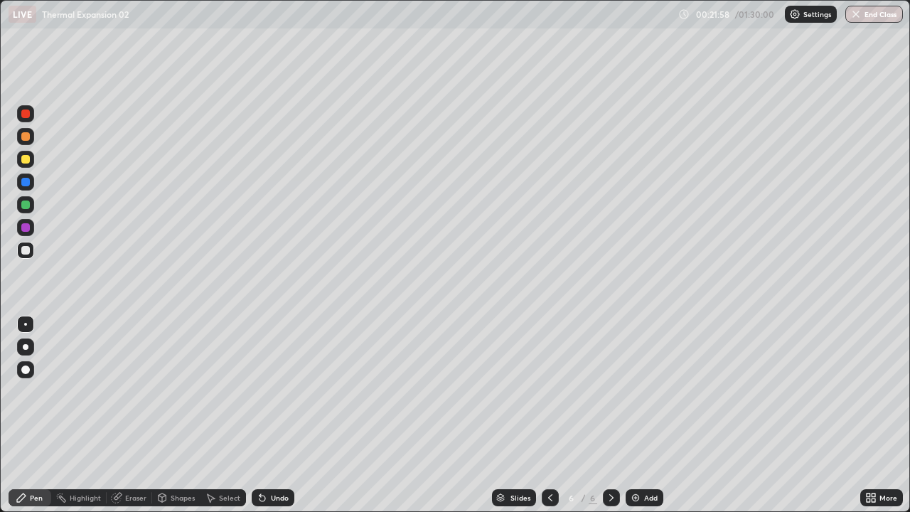
click at [26, 163] on div at bounding box center [25, 159] width 9 height 9
click at [31, 251] on div at bounding box center [25, 250] width 17 height 17
click at [134, 415] on div "Eraser" at bounding box center [135, 497] width 21 height 7
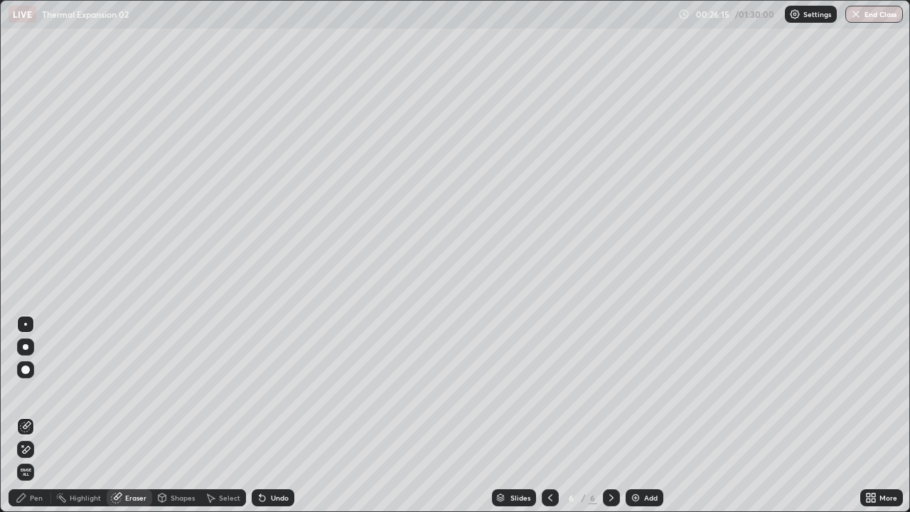
click at [40, 415] on div "Pen" at bounding box center [36, 497] width 13 height 7
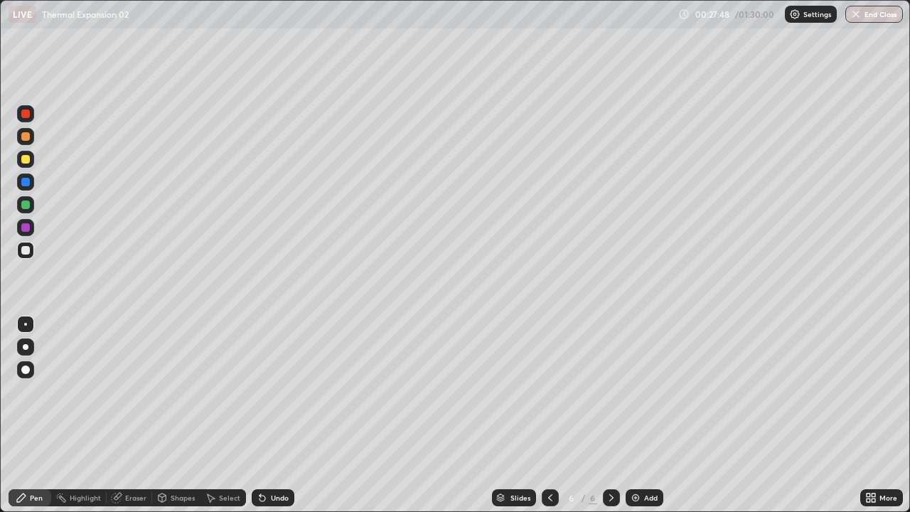
click at [638, 415] on img at bounding box center [635, 497] width 11 height 11
click at [28, 160] on div at bounding box center [25, 159] width 9 height 9
click at [549, 415] on div at bounding box center [550, 497] width 17 height 17
click at [610, 415] on icon at bounding box center [611, 497] width 11 height 11
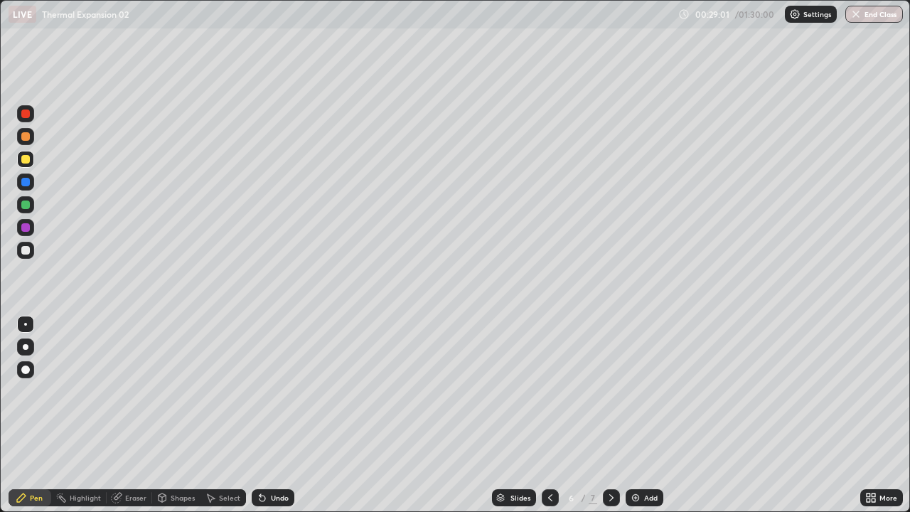
click at [610, 415] on icon at bounding box center [611, 497] width 11 height 11
click at [22, 162] on div at bounding box center [25, 159] width 9 height 9
click at [23, 251] on div at bounding box center [25, 250] width 9 height 9
click at [26, 164] on div at bounding box center [25, 159] width 17 height 17
click at [27, 160] on div at bounding box center [25, 159] width 9 height 9
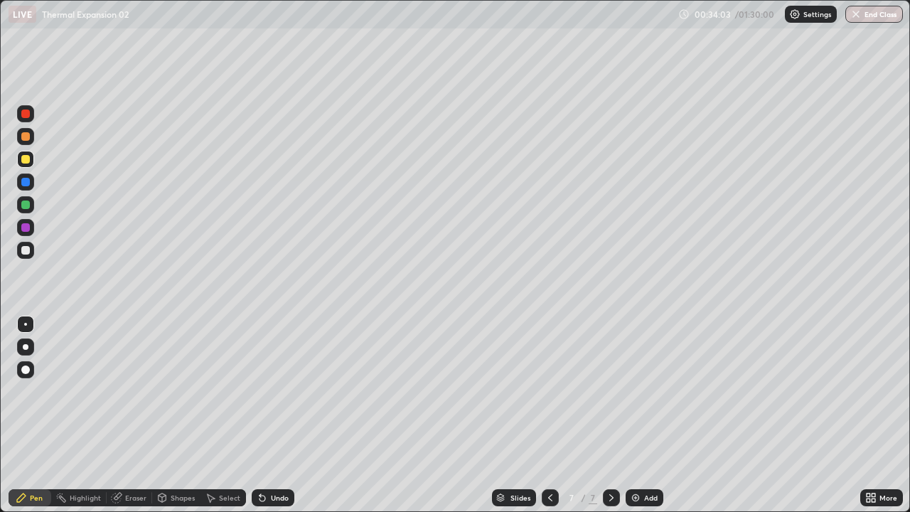
click at [125, 415] on div "Eraser" at bounding box center [135, 497] width 21 height 7
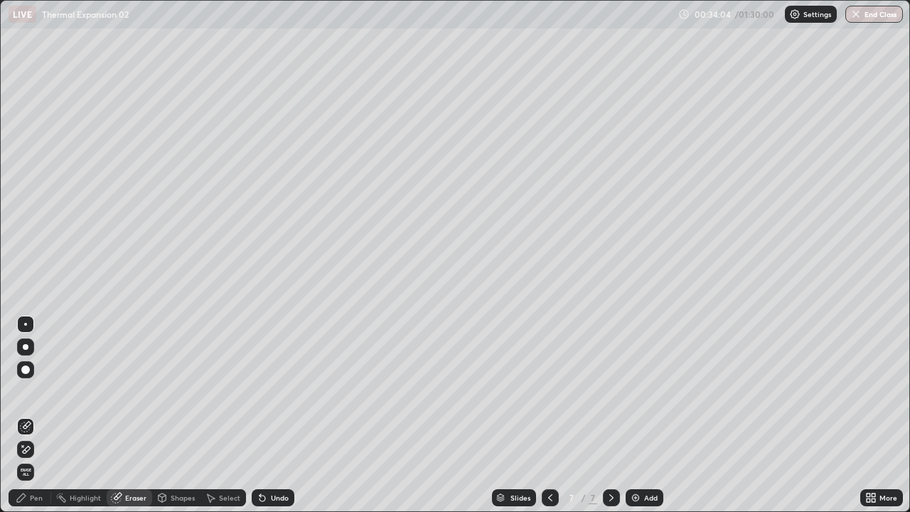
click at [188, 415] on div "Shapes" at bounding box center [176, 497] width 48 height 17
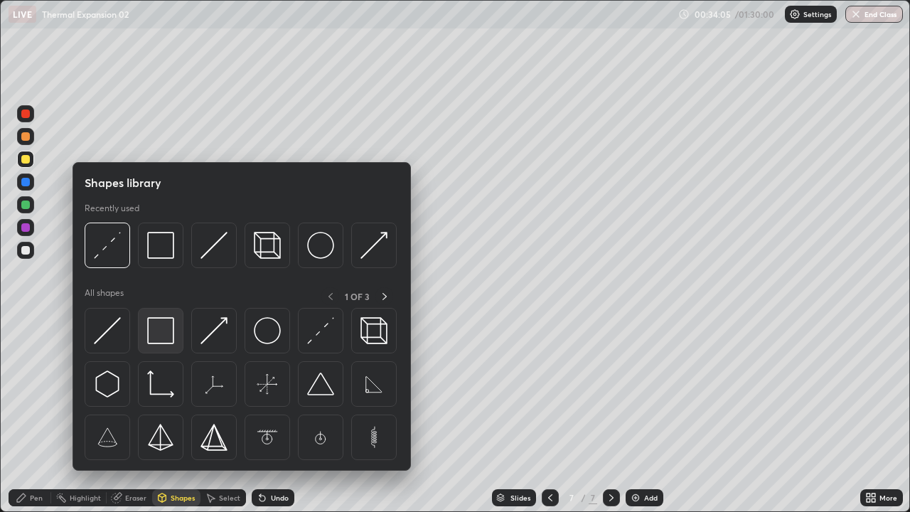
click at [163, 337] on img at bounding box center [160, 330] width 27 height 27
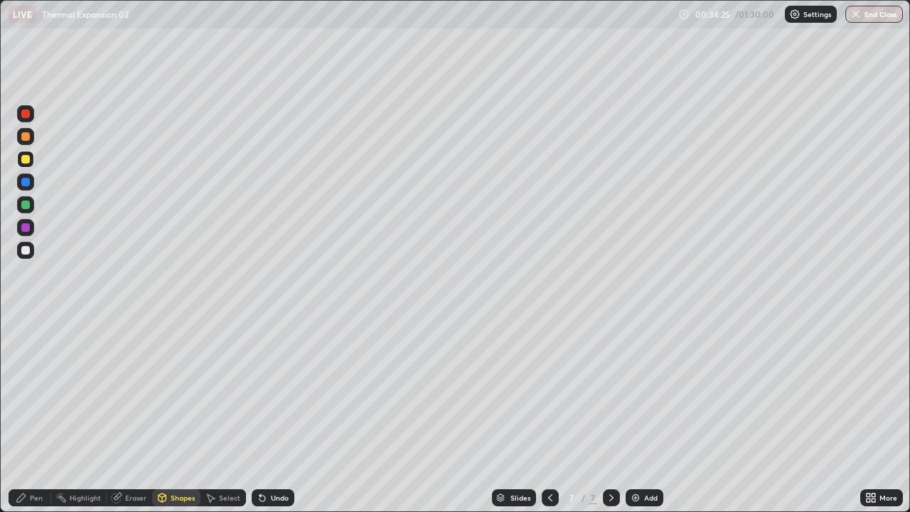
click at [275, 415] on div "Undo" at bounding box center [280, 497] width 18 height 7
click at [29, 415] on div "Pen" at bounding box center [30, 497] width 43 height 17
click at [28, 248] on div at bounding box center [25, 250] width 9 height 9
click at [24, 255] on div at bounding box center [25, 250] width 17 height 17
click at [173, 415] on div "Shapes" at bounding box center [176, 497] width 48 height 17
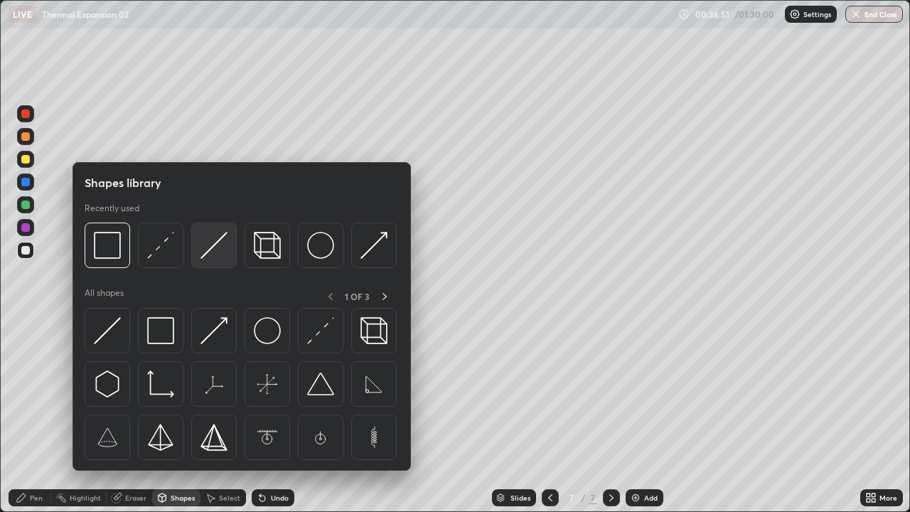
click at [213, 252] on img at bounding box center [213, 245] width 27 height 27
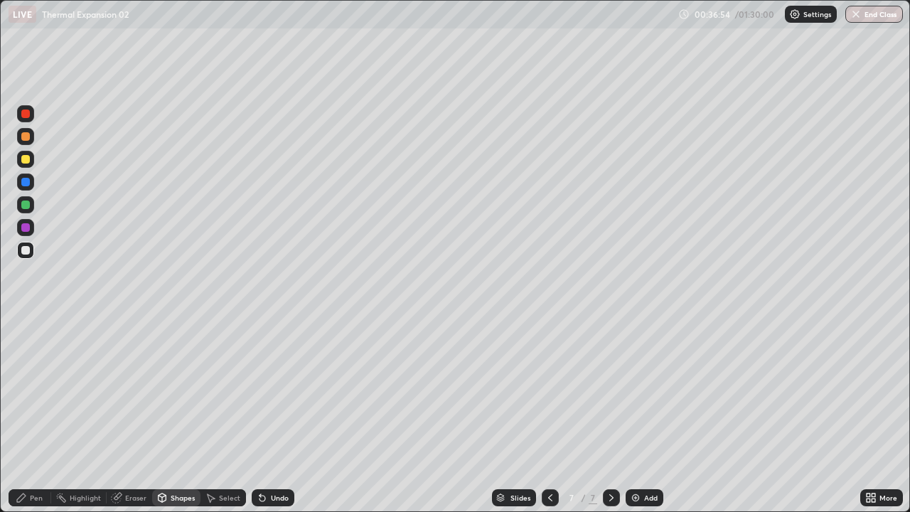
click at [28, 415] on div "Pen" at bounding box center [30, 497] width 43 height 17
click at [33, 163] on div at bounding box center [25, 159] width 17 height 17
click at [171, 415] on div "Shapes" at bounding box center [183, 497] width 24 height 7
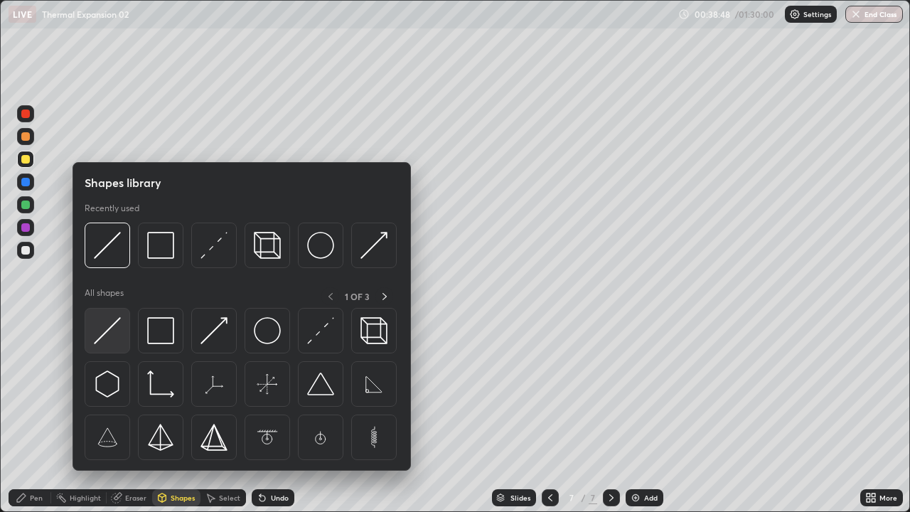
click at [101, 336] on img at bounding box center [107, 330] width 27 height 27
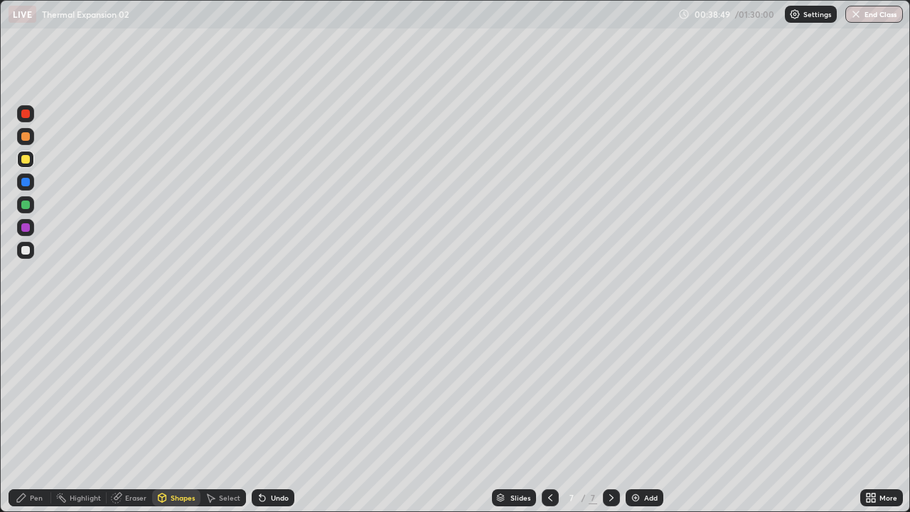
click at [175, 415] on div "Shapes" at bounding box center [176, 497] width 48 height 17
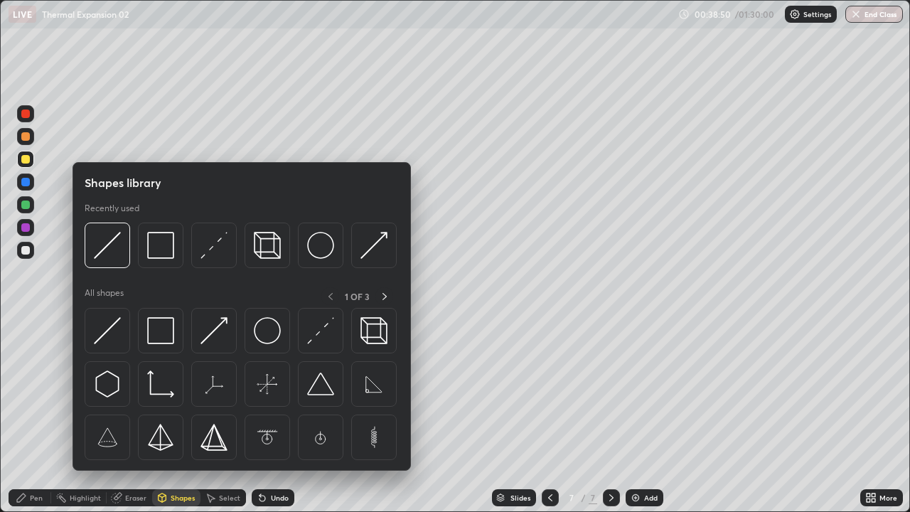
click at [110, 254] on img at bounding box center [107, 245] width 27 height 27
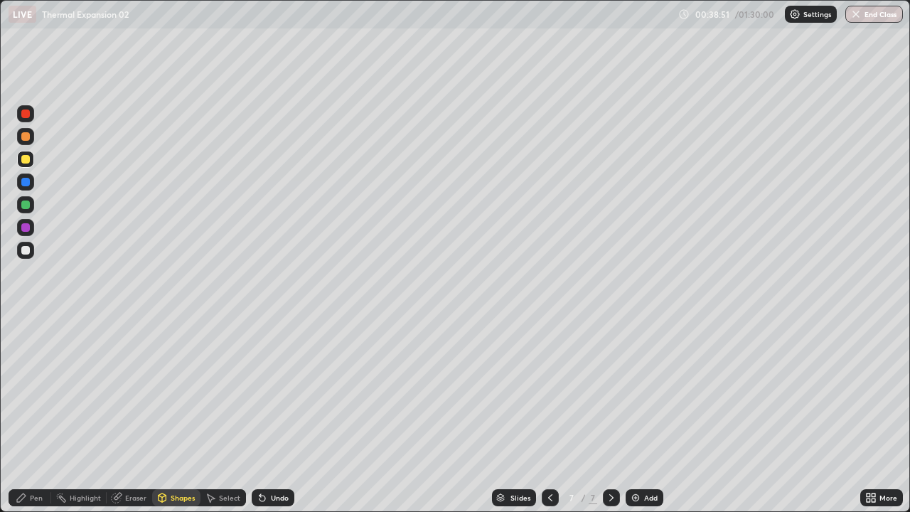
click at [24, 162] on div at bounding box center [25, 159] width 9 height 9
click at [35, 415] on div "Pen" at bounding box center [36, 497] width 13 height 7
click at [274, 415] on div "Undo" at bounding box center [280, 497] width 18 height 7
click at [265, 415] on div "Undo" at bounding box center [273, 497] width 43 height 17
click at [259, 415] on icon at bounding box center [259, 494] width 1 height 1
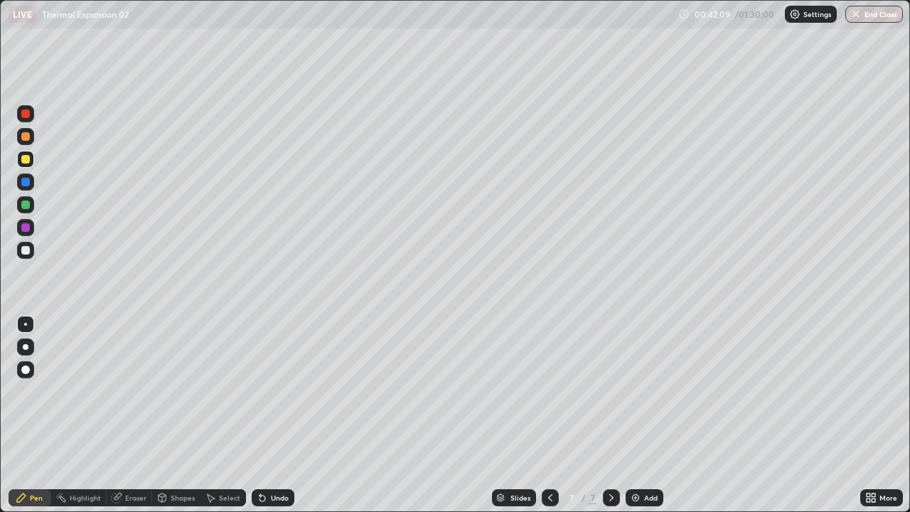
click at [641, 415] on div "Add" at bounding box center [645, 497] width 38 height 17
click at [28, 161] on div at bounding box center [25, 159] width 9 height 9
click at [177, 415] on div "Shapes" at bounding box center [176, 497] width 48 height 17
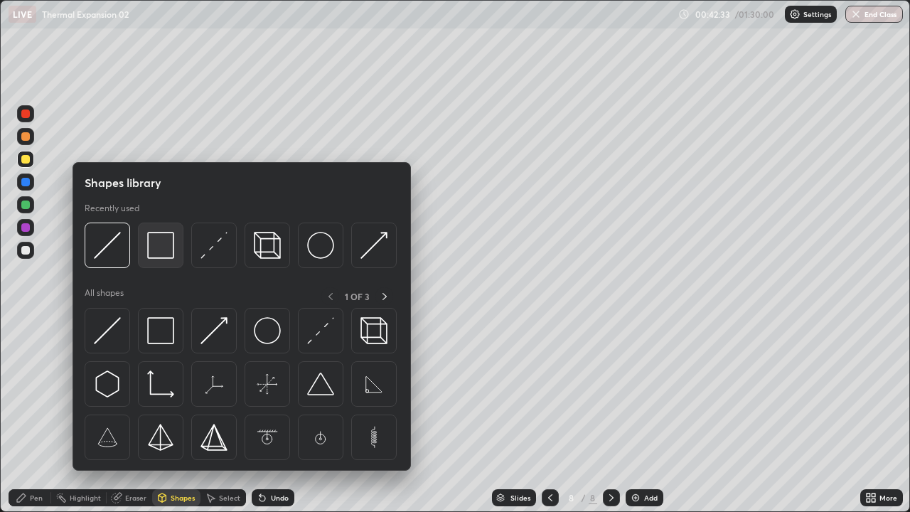
click at [164, 254] on img at bounding box center [160, 245] width 27 height 27
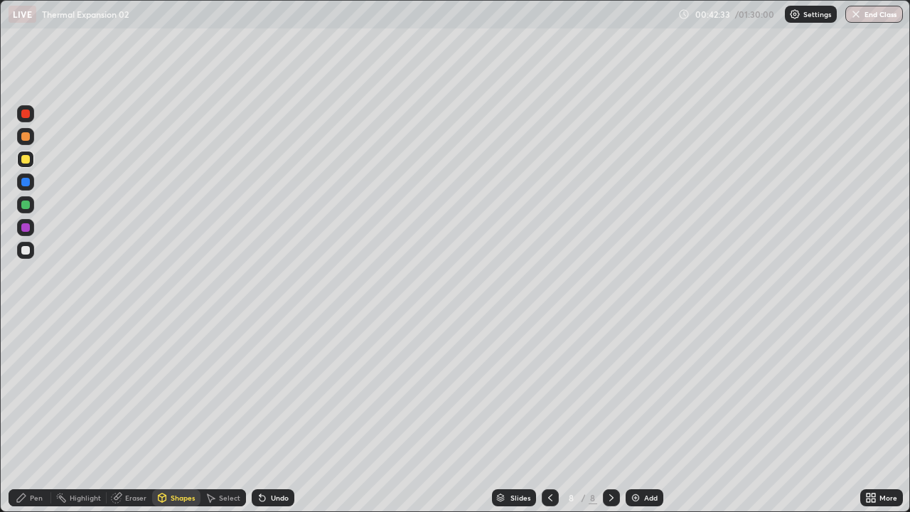
click at [26, 205] on div at bounding box center [25, 204] width 9 height 9
click at [129, 415] on div "Eraser" at bounding box center [129, 497] width 45 height 17
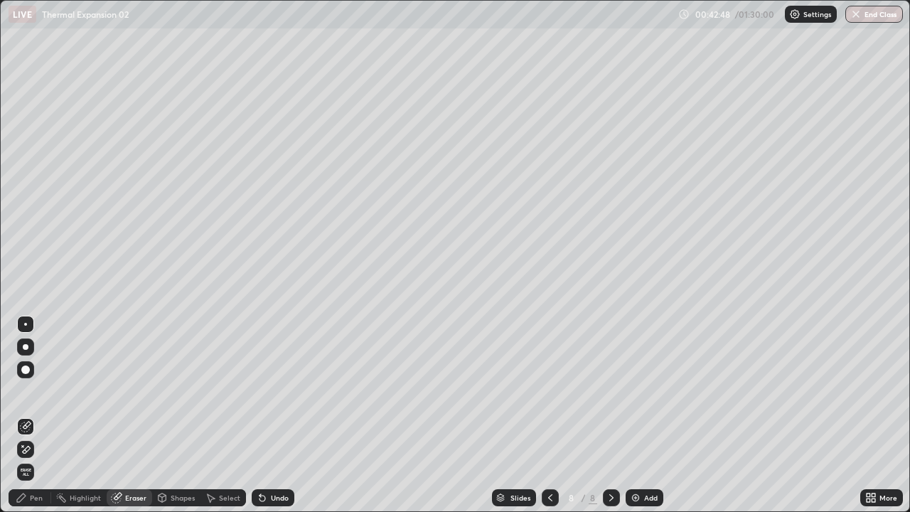
click at [31, 415] on div "Pen" at bounding box center [36, 497] width 13 height 7
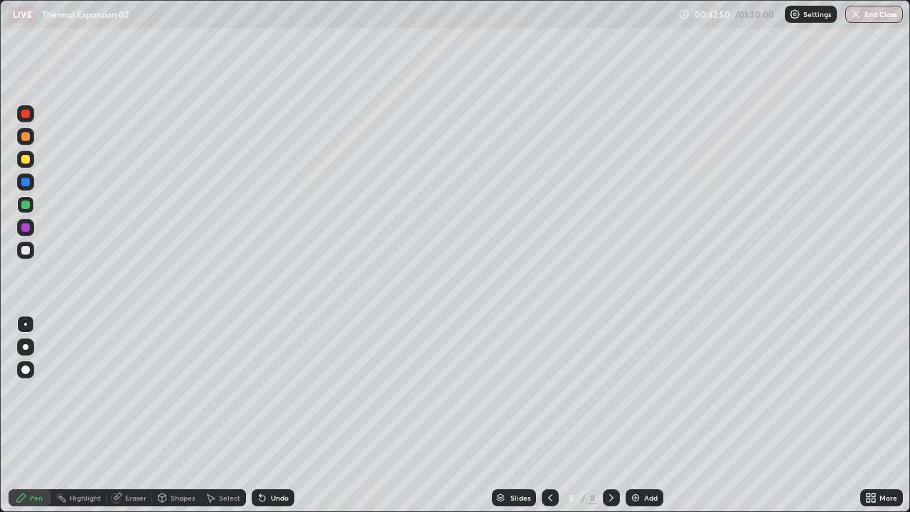
click at [26, 252] on div at bounding box center [25, 250] width 9 height 9
click at [22, 208] on div at bounding box center [25, 204] width 17 height 17
click at [24, 165] on div at bounding box center [25, 159] width 17 height 17
click at [28, 137] on div at bounding box center [25, 136] width 9 height 9
click at [23, 253] on div at bounding box center [25, 250] width 9 height 9
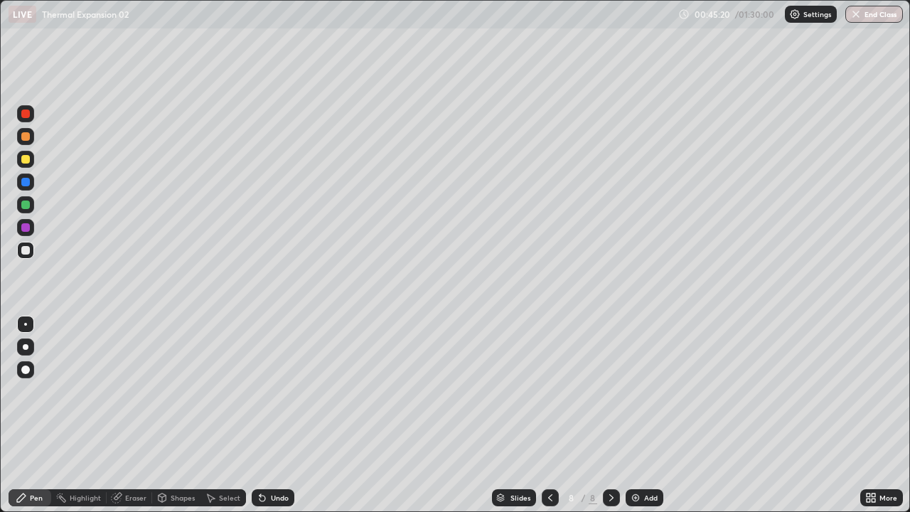
click at [21, 157] on div at bounding box center [25, 159] width 9 height 9
click at [173, 415] on div "Shapes" at bounding box center [183, 497] width 24 height 7
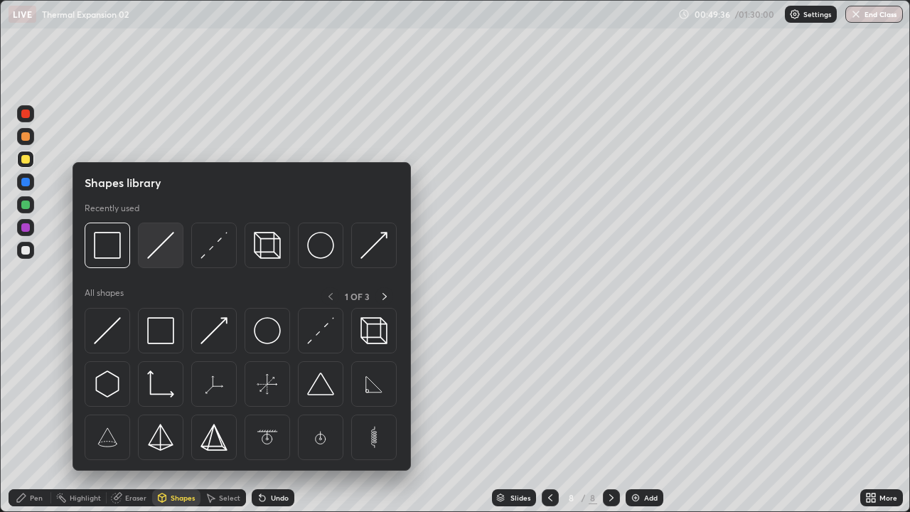
click at [155, 257] on img at bounding box center [160, 245] width 27 height 27
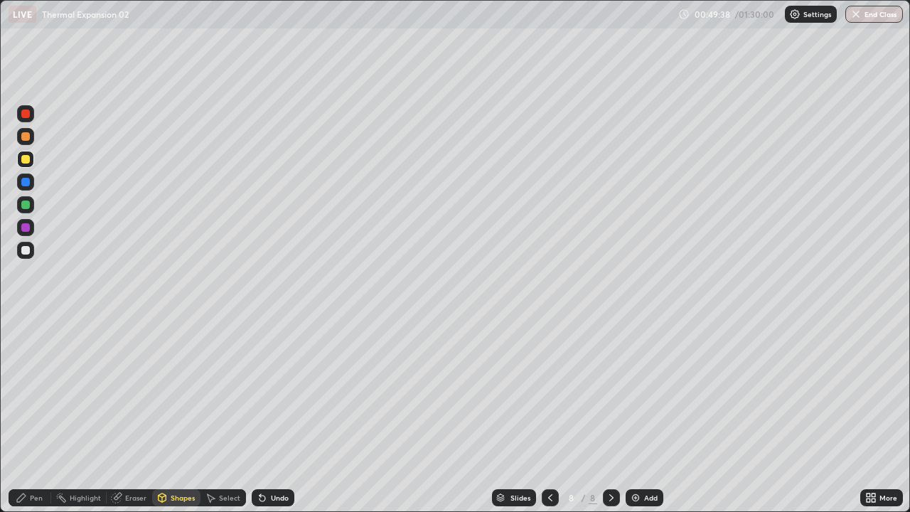
click at [31, 161] on div at bounding box center [25, 159] width 17 height 17
click at [36, 415] on div "Pen" at bounding box center [30, 497] width 43 height 17
click at [27, 250] on div at bounding box center [25, 250] width 9 height 9
click at [274, 415] on div "Undo" at bounding box center [273, 497] width 43 height 17
click at [273, 415] on div "Undo" at bounding box center [280, 497] width 18 height 7
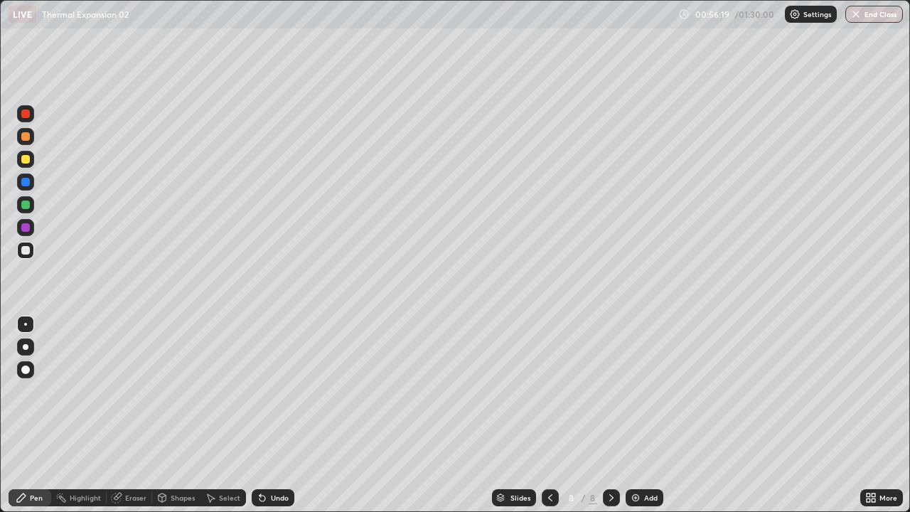
click at [653, 415] on div "Add" at bounding box center [651, 497] width 14 height 7
click at [185, 415] on div "Shapes" at bounding box center [176, 497] width 48 height 17
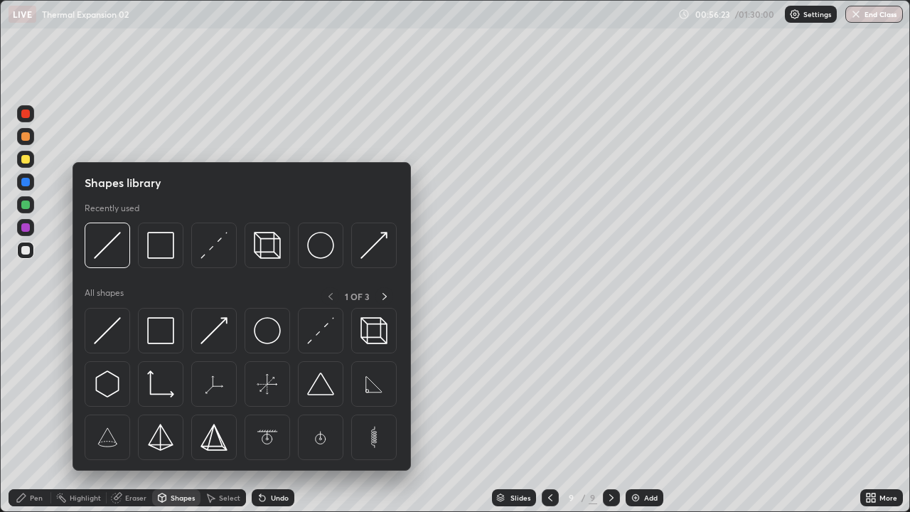
click at [26, 161] on div at bounding box center [25, 159] width 9 height 9
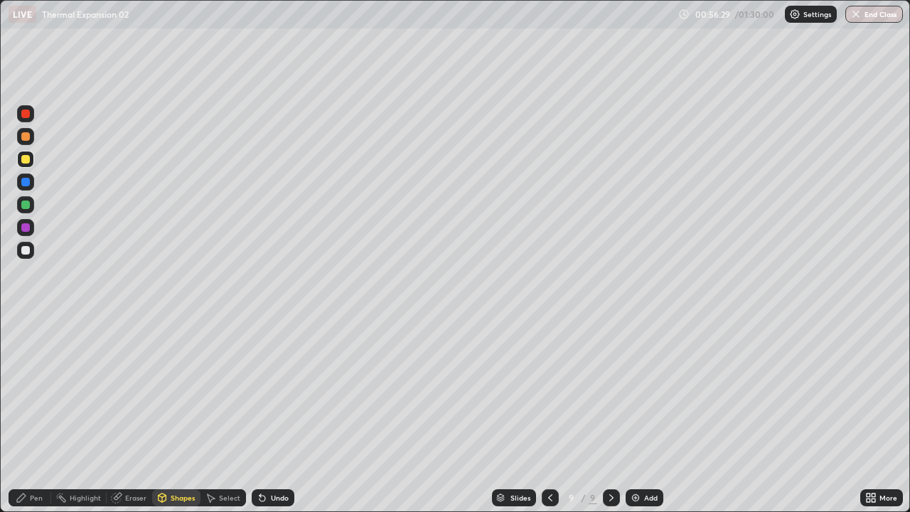
click at [38, 415] on div "Pen" at bounding box center [30, 497] width 43 height 17
click at [25, 250] on div at bounding box center [25, 250] width 9 height 9
click at [166, 415] on div "Shapes" at bounding box center [176, 497] width 48 height 17
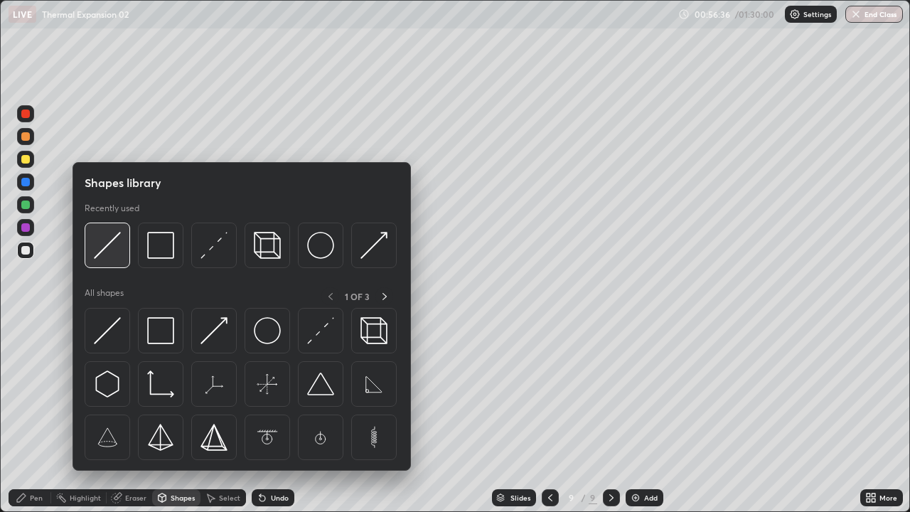
click at [102, 251] on img at bounding box center [107, 245] width 27 height 27
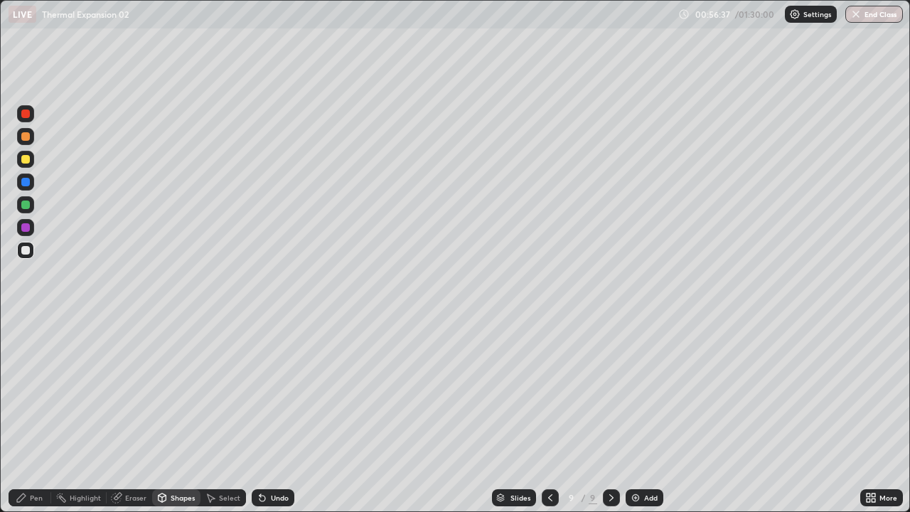
click at [24, 159] on div at bounding box center [25, 159] width 9 height 9
click at [27, 415] on icon at bounding box center [21, 497] width 11 height 11
click at [174, 415] on div "Shapes" at bounding box center [183, 497] width 24 height 7
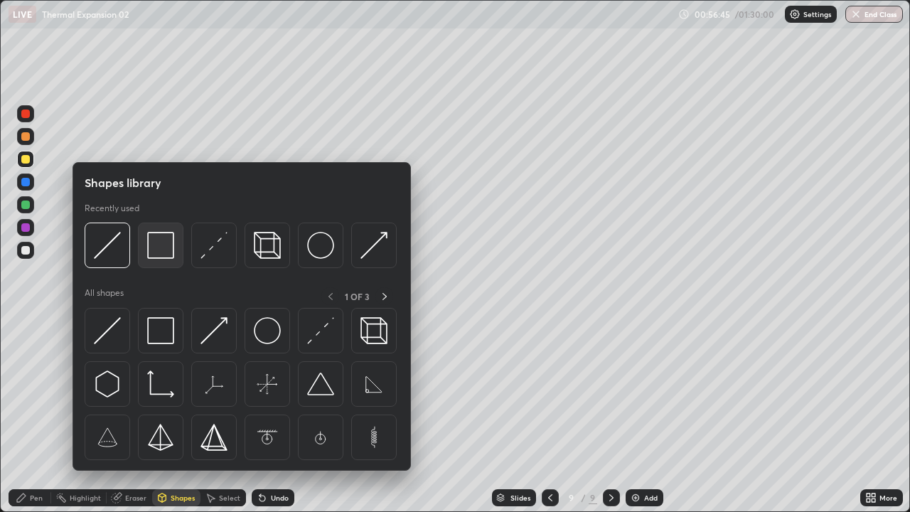
click at [165, 250] on img at bounding box center [160, 245] width 27 height 27
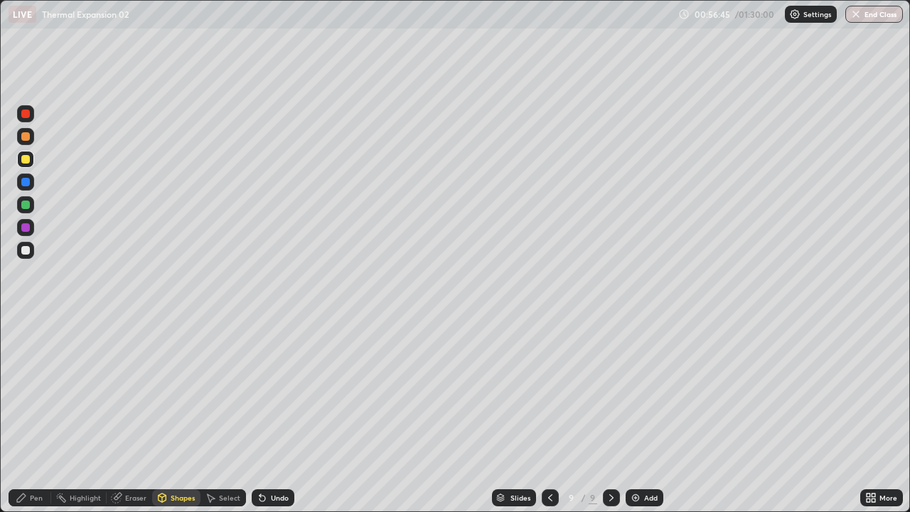
click at [21, 161] on div at bounding box center [25, 159] width 9 height 9
click at [24, 188] on div at bounding box center [25, 181] width 17 height 17
click at [272, 415] on div "Undo" at bounding box center [273, 497] width 43 height 17
click at [183, 415] on div "Shapes" at bounding box center [183, 497] width 24 height 7
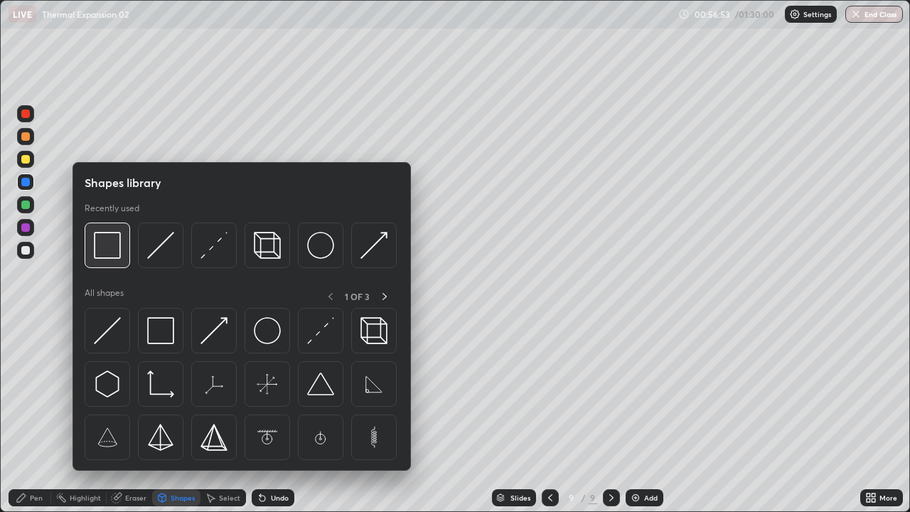
click at [107, 250] on img at bounding box center [107, 245] width 27 height 27
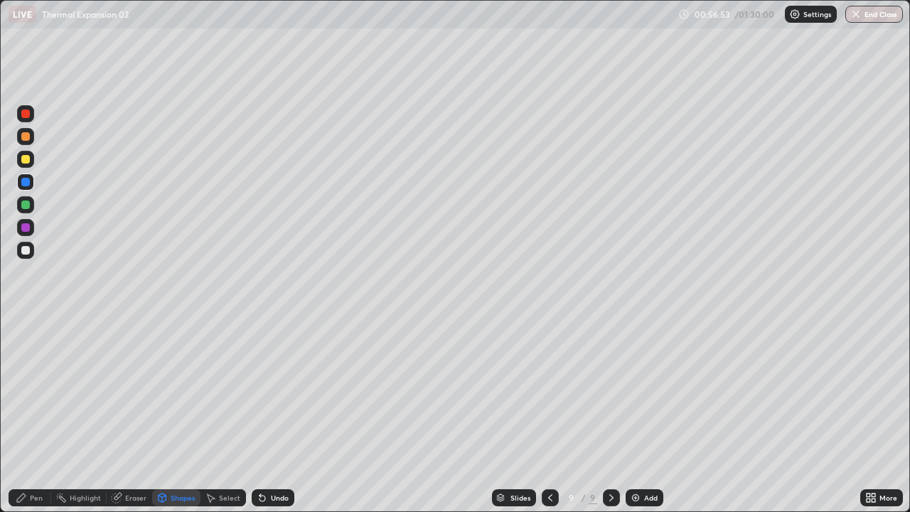
click at [26, 140] on div at bounding box center [25, 136] width 9 height 9
click at [30, 415] on div "Pen" at bounding box center [36, 497] width 13 height 7
click at [25, 139] on div at bounding box center [25, 136] width 9 height 9
click at [43, 415] on div "Pen" at bounding box center [30, 497] width 43 height 17
click at [26, 250] on div at bounding box center [25, 250] width 9 height 9
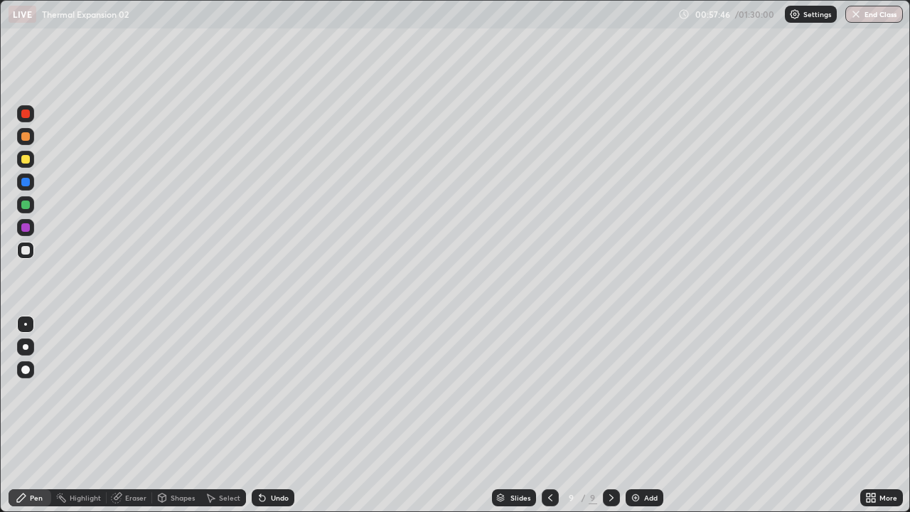
click at [26, 160] on div at bounding box center [25, 159] width 9 height 9
click at [281, 415] on div "Undo" at bounding box center [273, 497] width 43 height 17
click at [274, 415] on div "Undo" at bounding box center [280, 497] width 18 height 7
click at [40, 415] on div "Pen" at bounding box center [36, 497] width 13 height 7
click at [26, 250] on div at bounding box center [25, 250] width 9 height 9
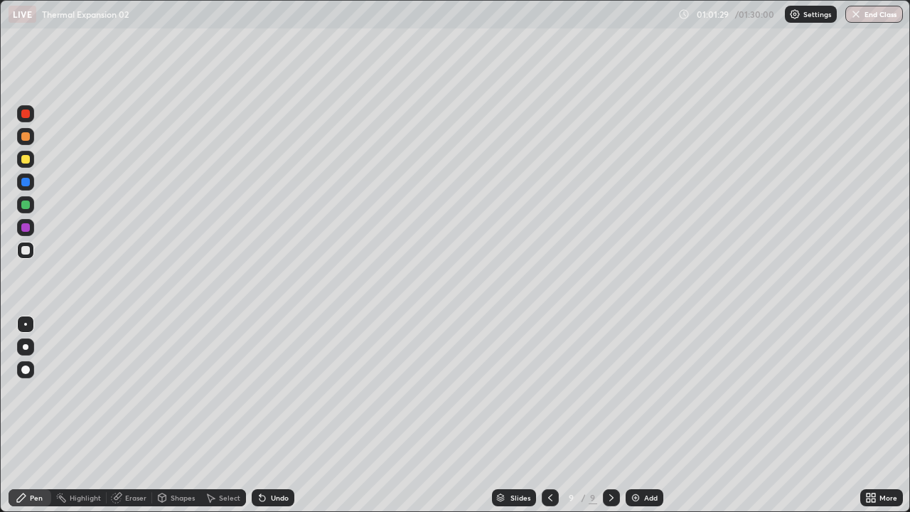
click at [178, 415] on div "Shapes" at bounding box center [183, 497] width 24 height 7
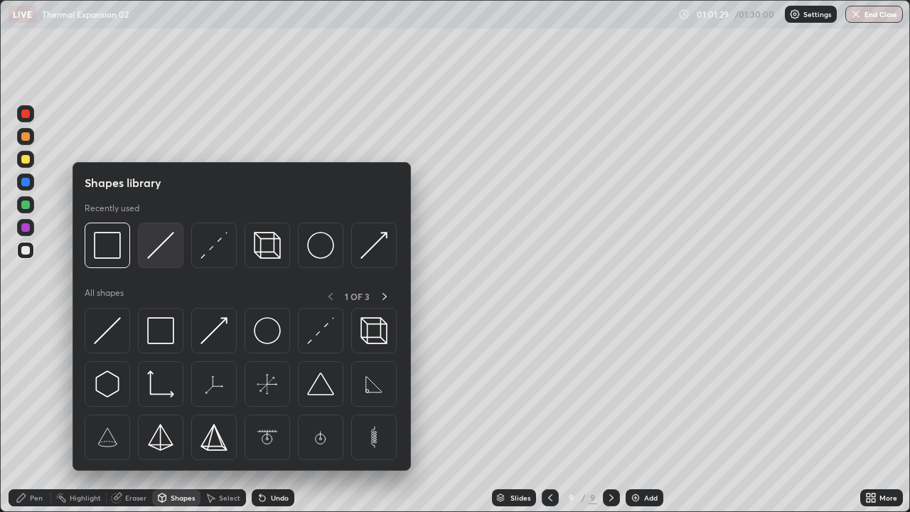
click at [163, 249] on img at bounding box center [160, 245] width 27 height 27
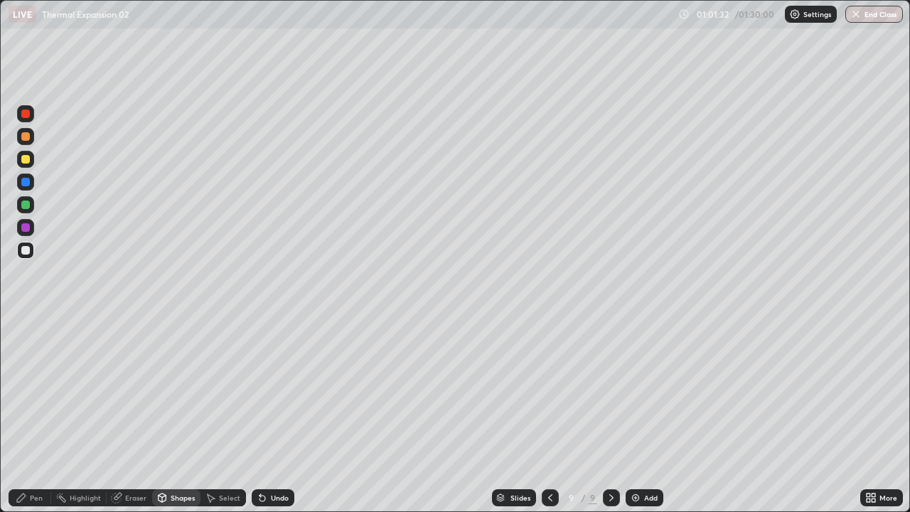
click at [178, 415] on div "Shapes" at bounding box center [183, 497] width 24 height 7
click at [223, 415] on div "Select" at bounding box center [222, 497] width 45 height 17
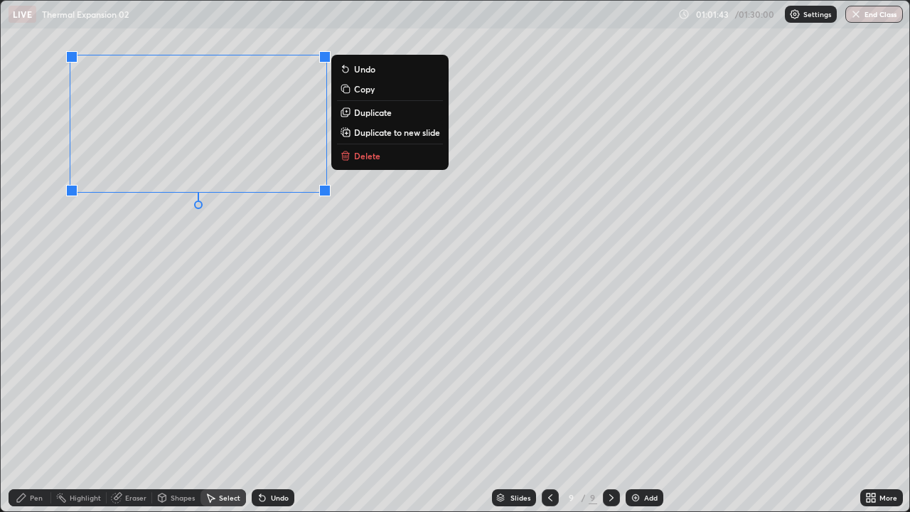
click at [366, 113] on p "Duplicate" at bounding box center [373, 112] width 38 height 11
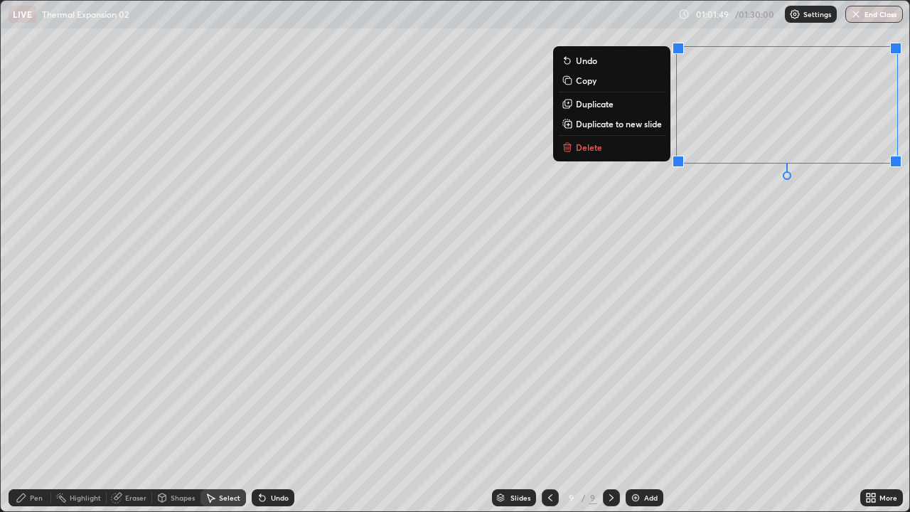
click at [792, 265] on div "0 ° Undo Copy Duplicate Duplicate to new slide Delete" at bounding box center [455, 256] width 909 height 510
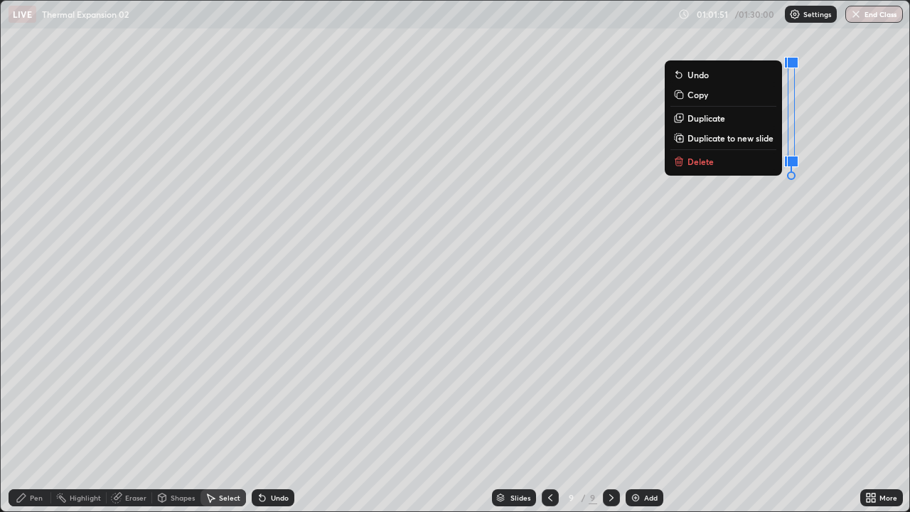
click at [705, 159] on p "Delete" at bounding box center [700, 161] width 26 height 11
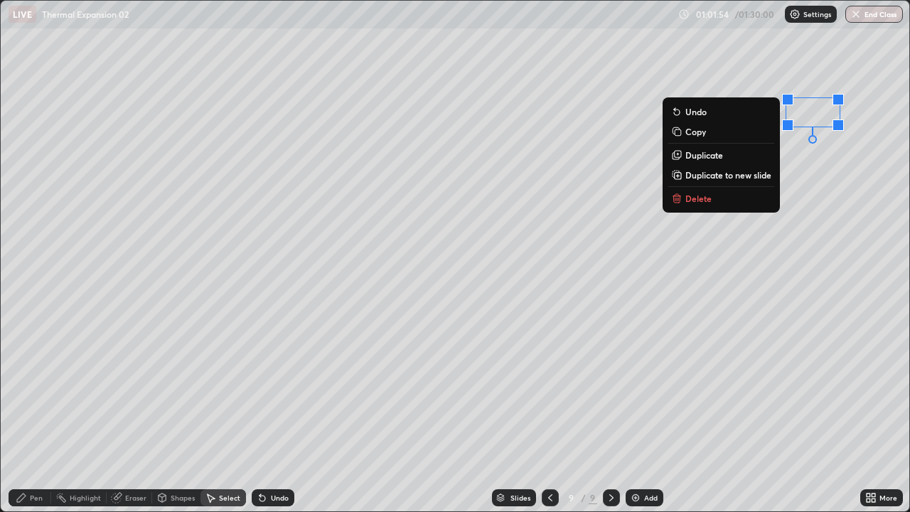
click at [694, 198] on p "Delete" at bounding box center [698, 198] width 26 height 11
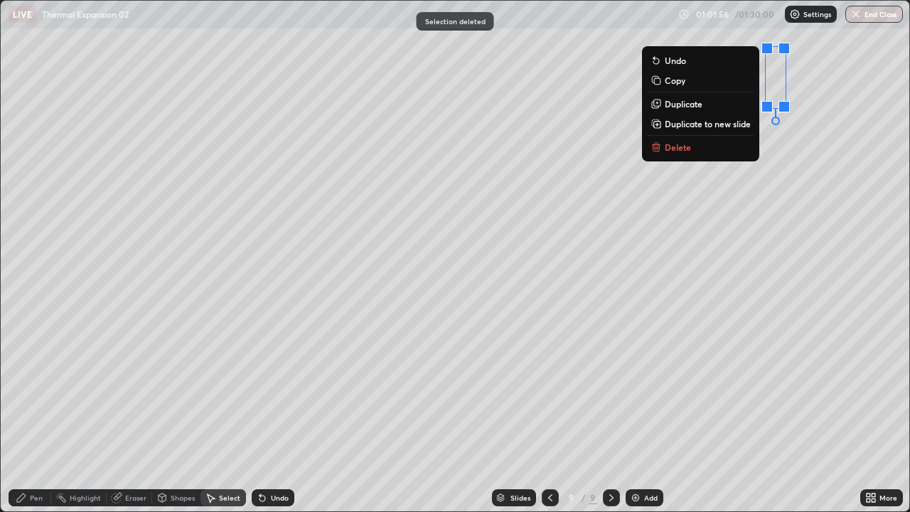
click at [681, 148] on p "Delete" at bounding box center [678, 146] width 26 height 11
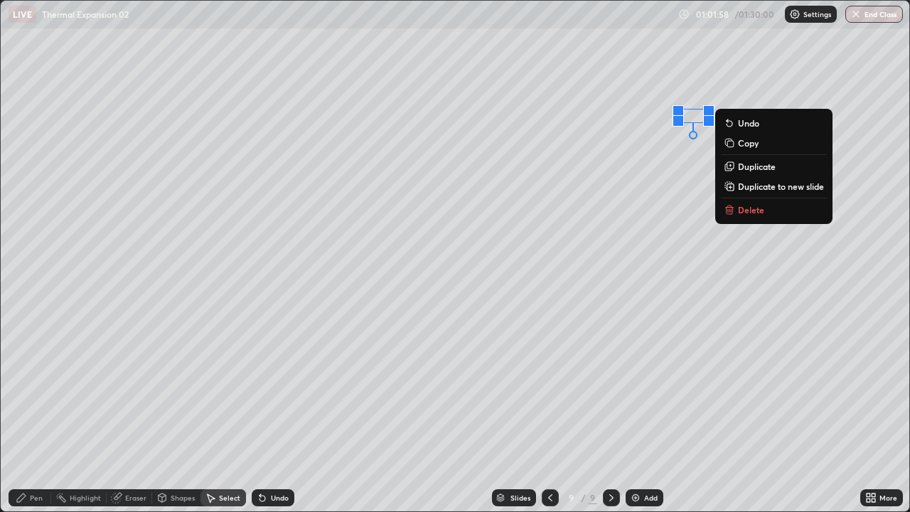
click at [756, 208] on p "Delete" at bounding box center [751, 209] width 26 height 11
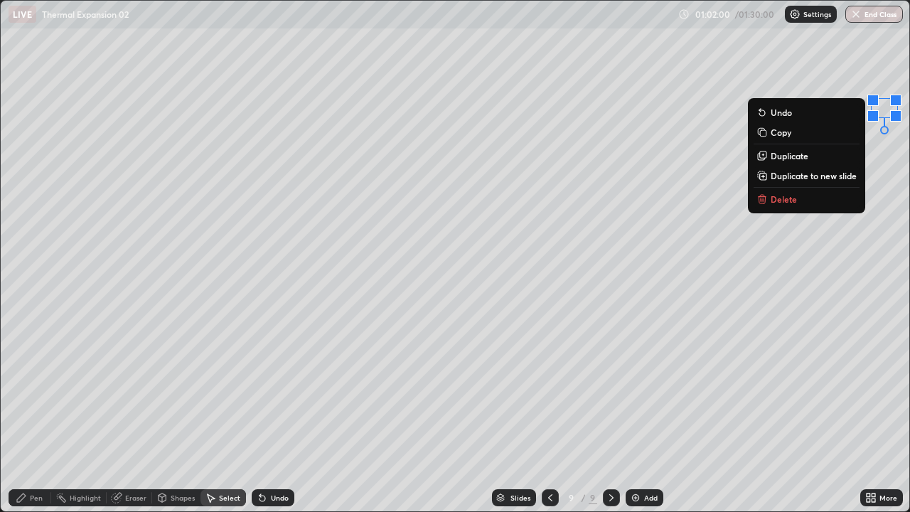
click at [777, 198] on p "Delete" at bounding box center [784, 198] width 26 height 11
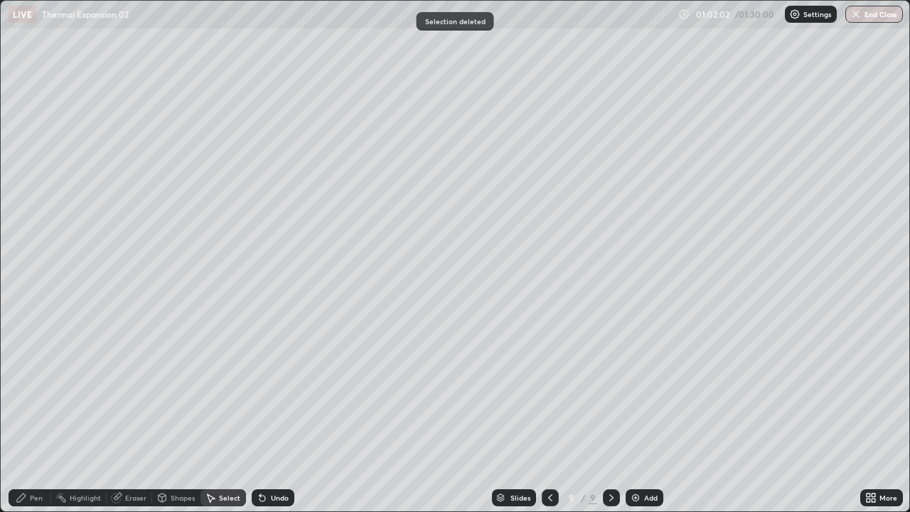
click at [43, 415] on div "Pen" at bounding box center [30, 497] width 43 height 17
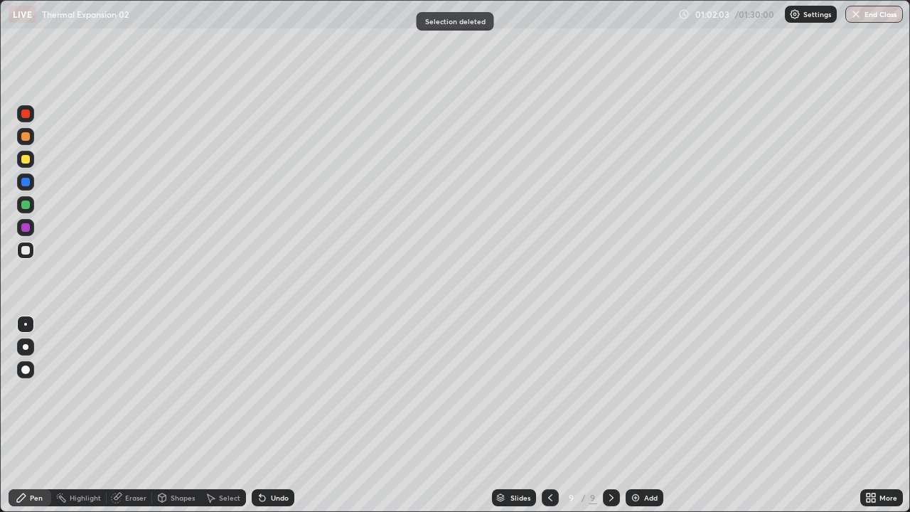
click at [26, 159] on div at bounding box center [25, 159] width 9 height 9
click at [29, 252] on div at bounding box center [25, 250] width 9 height 9
click at [275, 415] on div "Undo" at bounding box center [280, 497] width 18 height 7
click at [274, 415] on div "Undo" at bounding box center [280, 497] width 18 height 7
click at [273, 415] on div "Undo" at bounding box center [280, 497] width 18 height 7
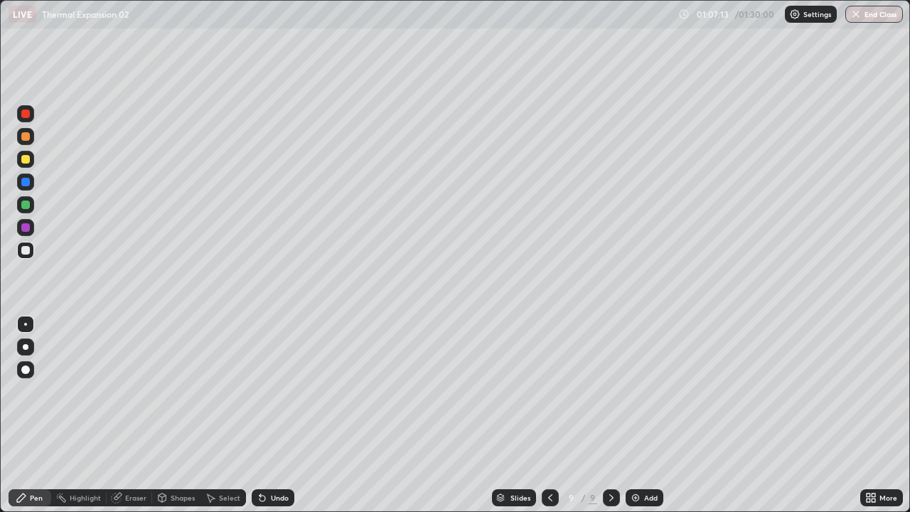
click at [649, 415] on div "Add" at bounding box center [645, 497] width 38 height 17
click at [31, 163] on div at bounding box center [25, 159] width 17 height 17
click at [176, 415] on div "Shapes" at bounding box center [176, 497] width 48 height 17
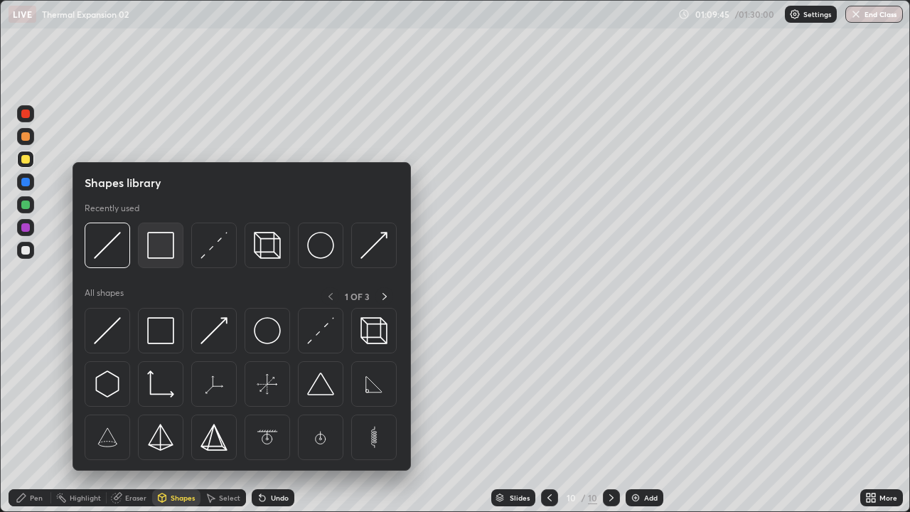
click at [161, 254] on img at bounding box center [160, 245] width 27 height 27
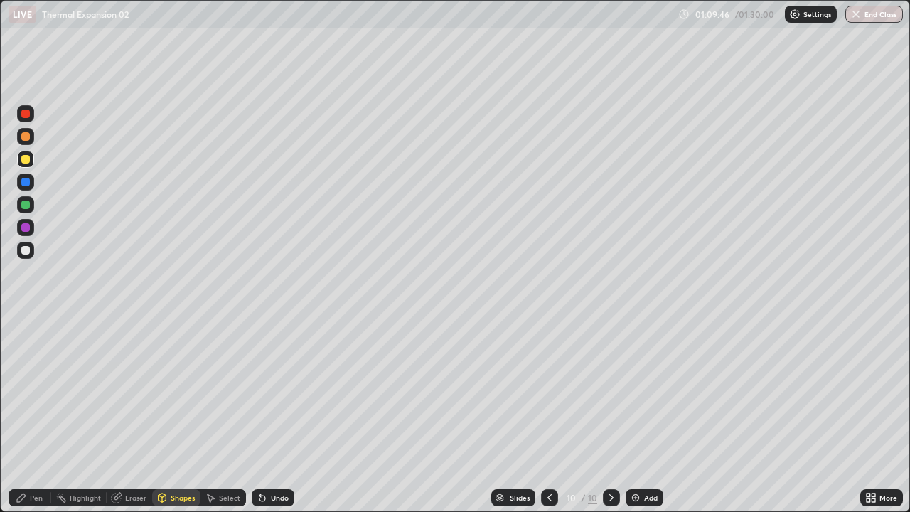
click at [176, 415] on div "Shapes" at bounding box center [183, 497] width 24 height 7
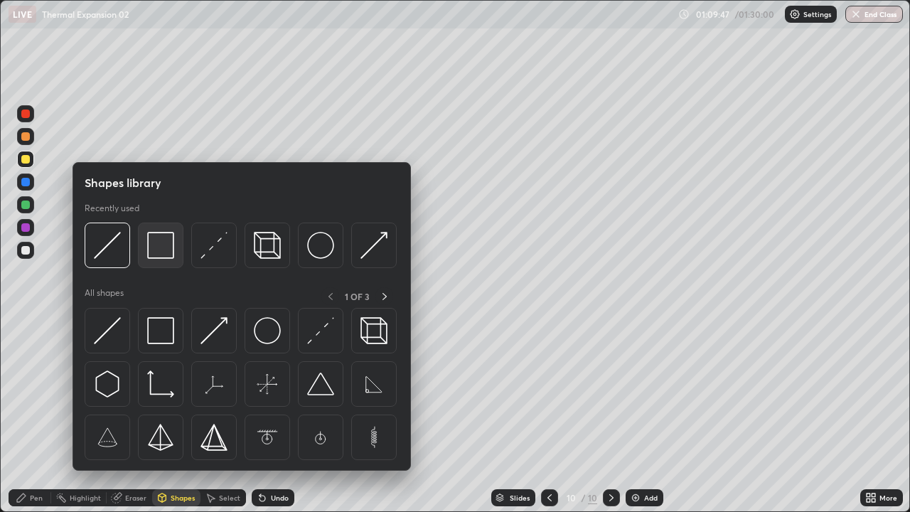
click at [166, 250] on img at bounding box center [160, 245] width 27 height 27
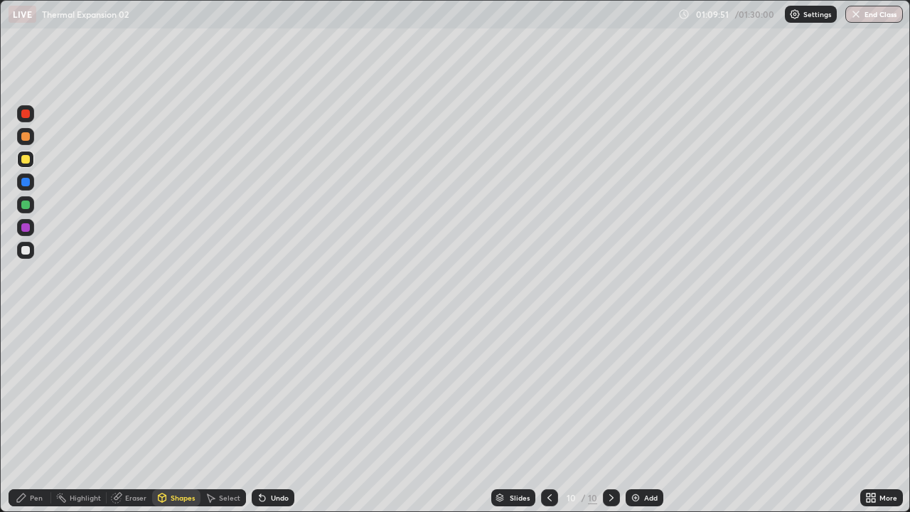
click at [276, 415] on div "Undo" at bounding box center [273, 497] width 43 height 17
click at [225, 415] on div "Select" at bounding box center [229, 497] width 21 height 7
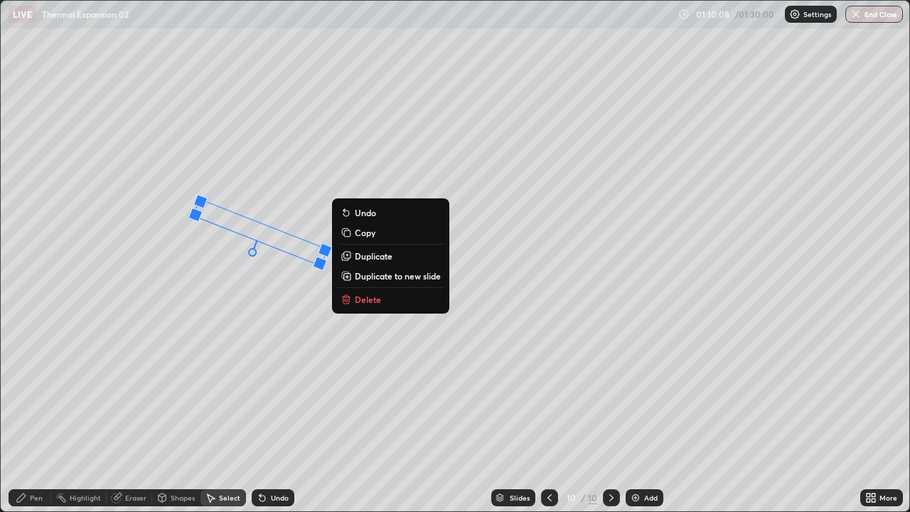
click at [235, 321] on div "21 ° Undo Copy Duplicate Duplicate to new slide Delete" at bounding box center [455, 256] width 909 height 510
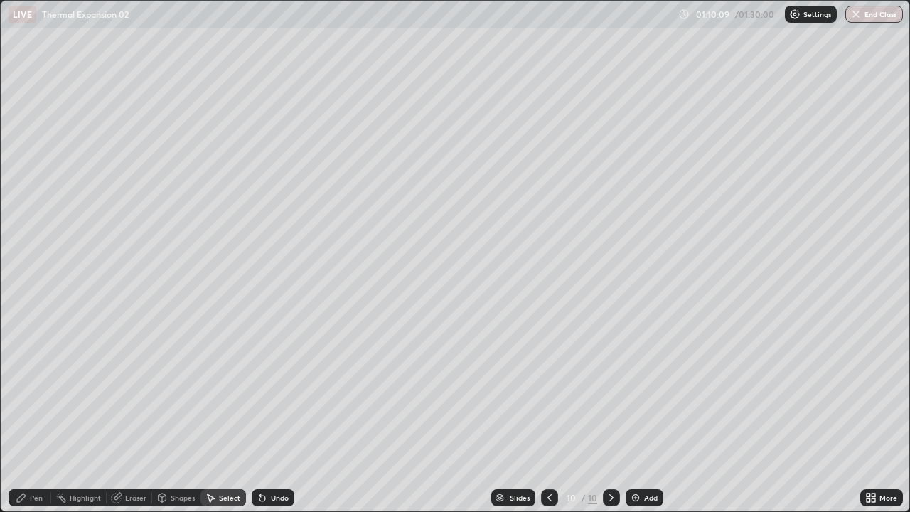
click at [134, 415] on div "Eraser" at bounding box center [129, 497] width 45 height 17
click at [33, 415] on div "Pen" at bounding box center [36, 497] width 13 height 7
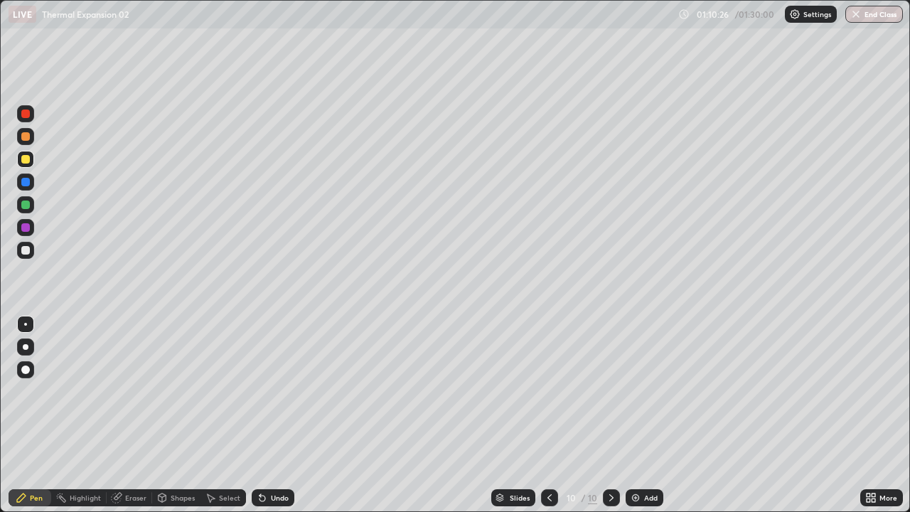
click at [29, 252] on div at bounding box center [25, 250] width 9 height 9
click at [25, 252] on div at bounding box center [25, 250] width 9 height 9
click at [24, 201] on div at bounding box center [25, 204] width 9 height 9
click at [24, 255] on div at bounding box center [25, 250] width 17 height 17
click at [872, 12] on button "End Class" at bounding box center [874, 14] width 58 height 17
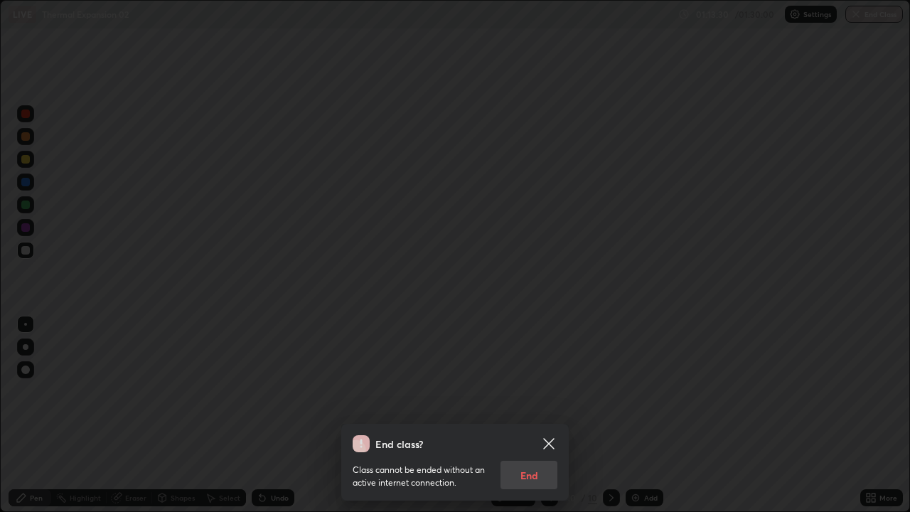
click at [557, 415] on icon at bounding box center [548, 443] width 17 height 17
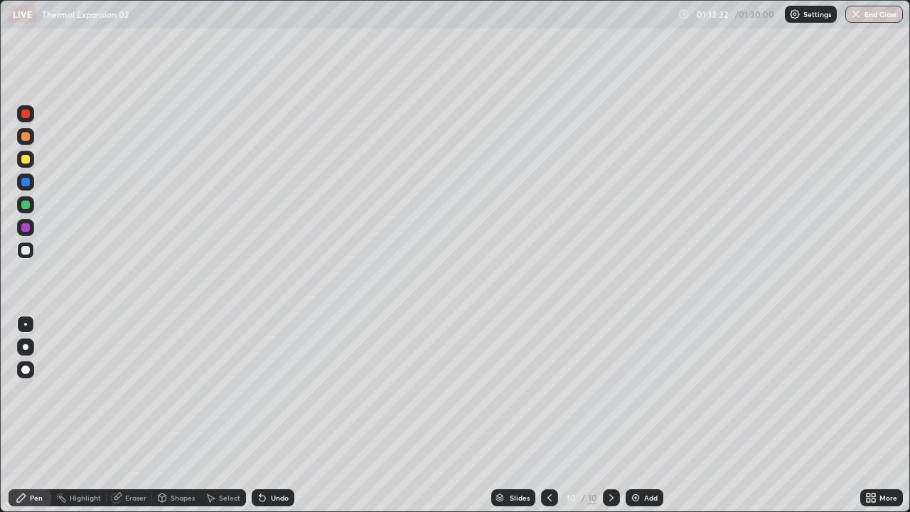
click at [878, 415] on div "More" at bounding box center [881, 497] width 43 height 17
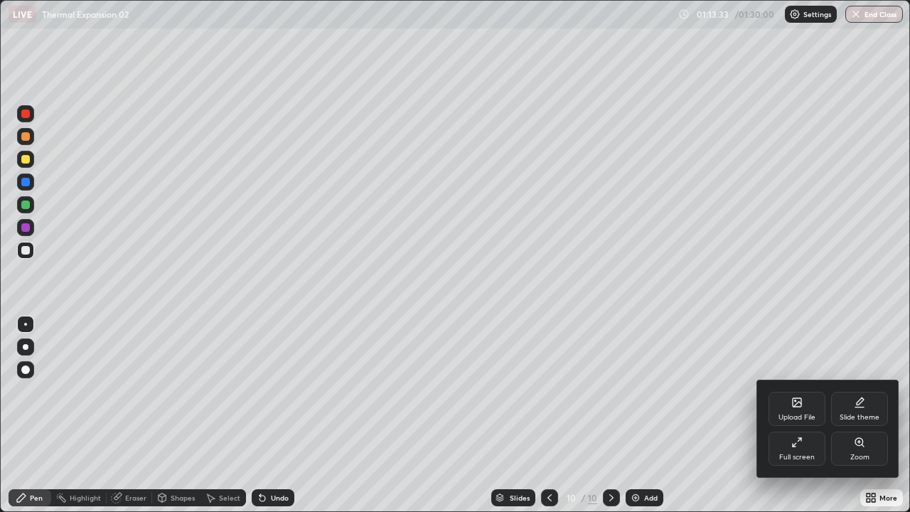
click at [793, 415] on div "Full screen" at bounding box center [796, 449] width 57 height 34
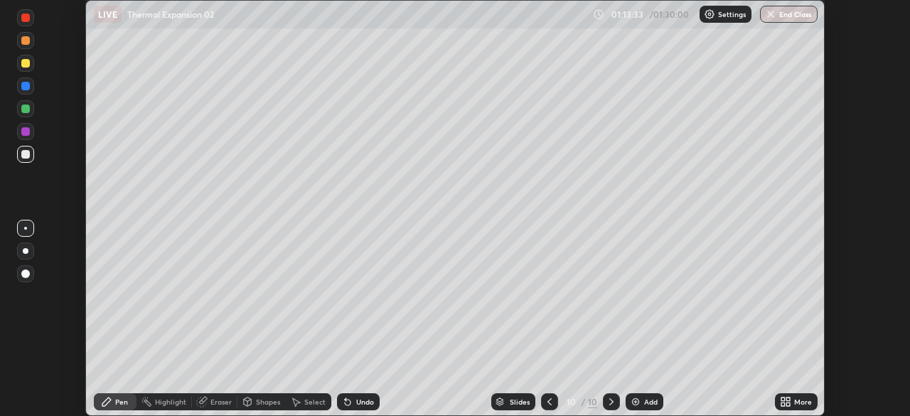
scroll to position [70672, 70178]
